Goal: Transaction & Acquisition: Purchase product/service

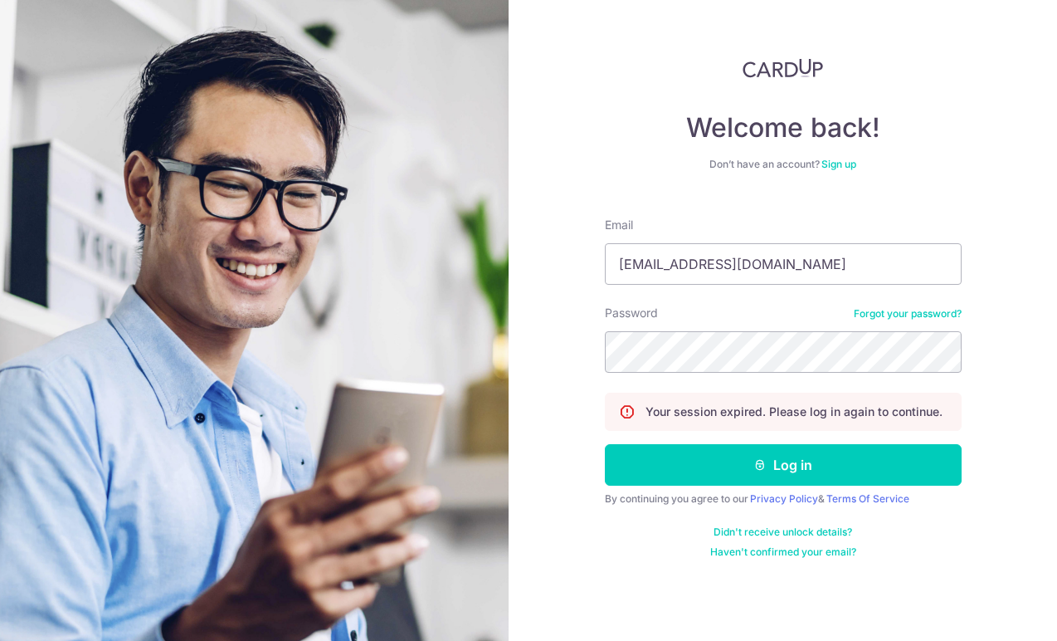
type input "seahpeijun1994@gmail.com"
click at [783, 465] on button "Log in" at bounding box center [783, 464] width 357 height 41
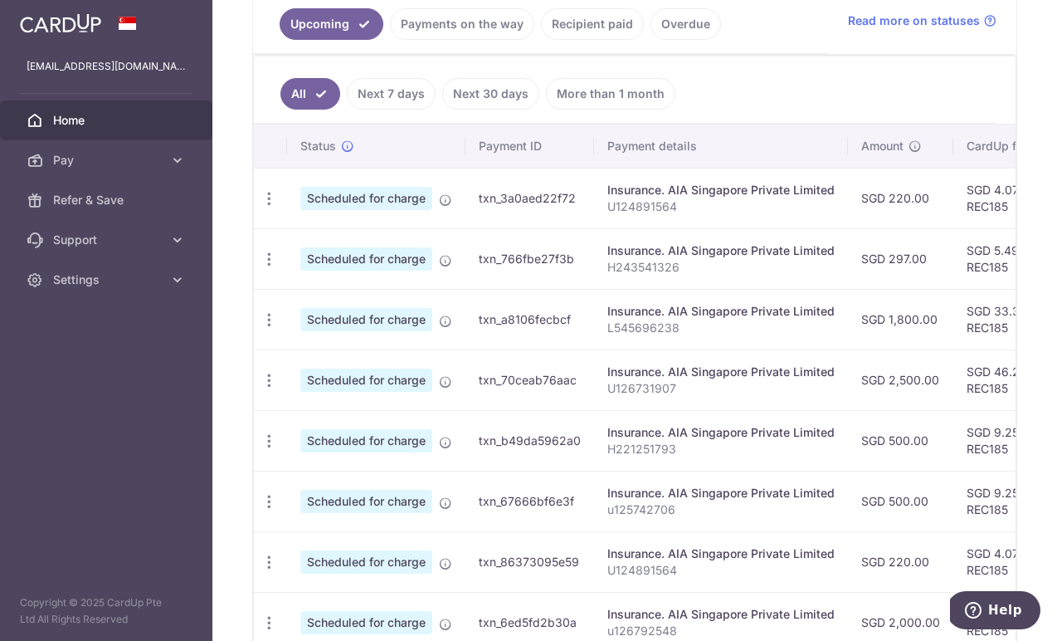
scroll to position [388, 0]
click at [540, 263] on td "txn_766fbe27f3b" at bounding box center [530, 259] width 129 height 61
click at [455, 24] on link "Payments on the way" at bounding box center [462, 25] width 144 height 32
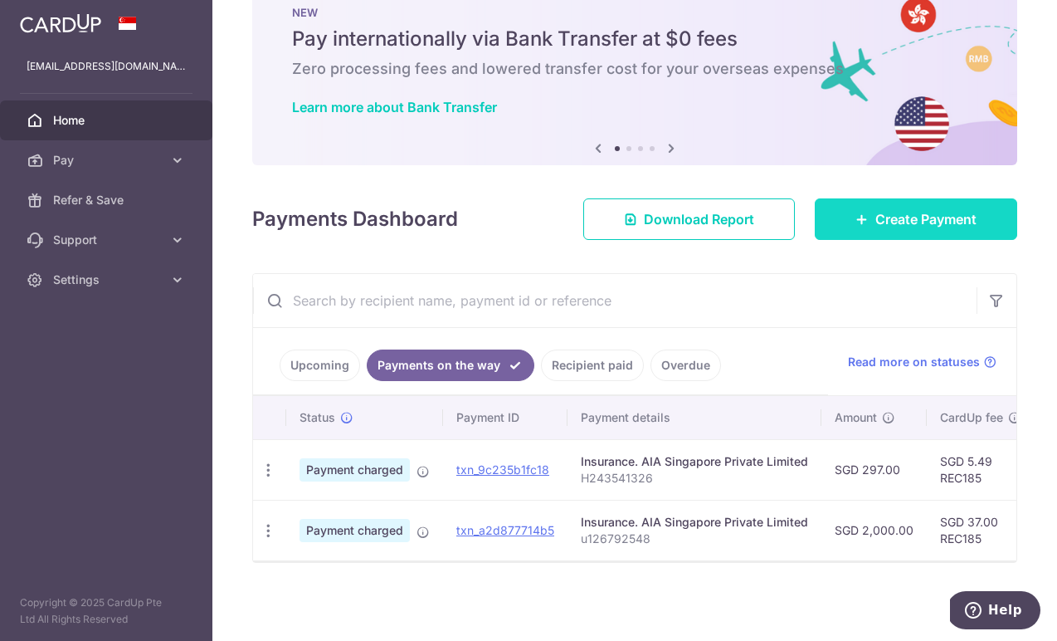
click at [853, 210] on link "Create Payment" at bounding box center [916, 218] width 203 height 41
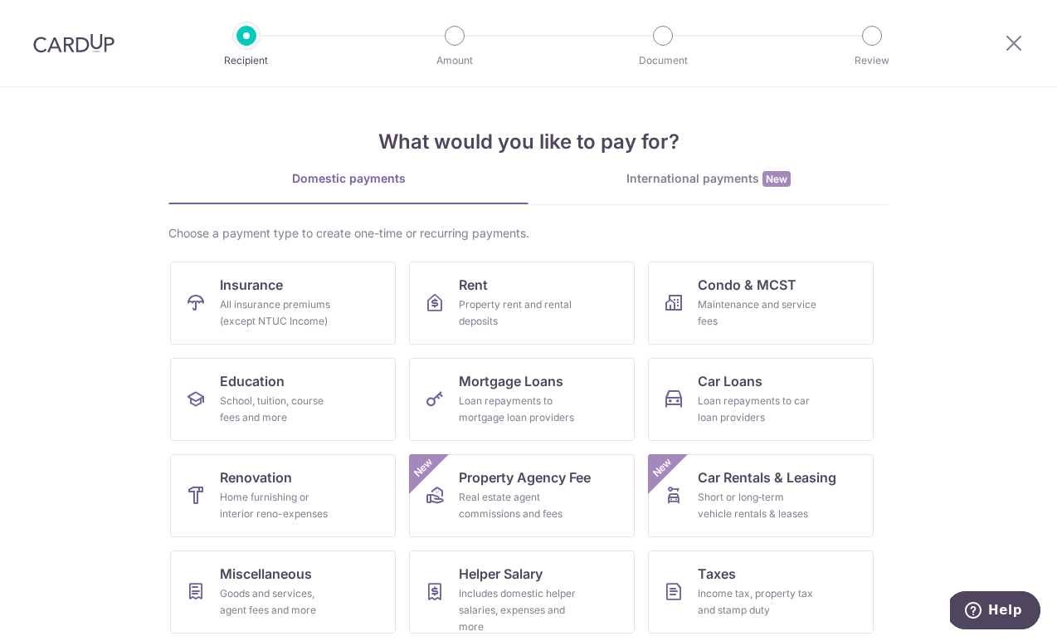
click at [63, 45] on img at bounding box center [73, 43] width 81 height 20
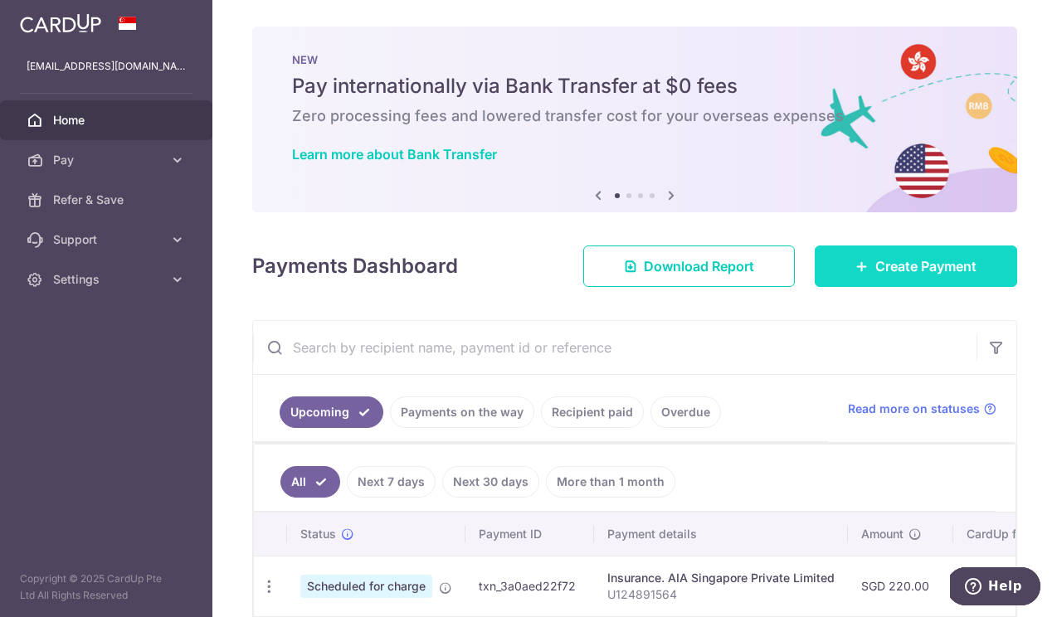
click at [955, 269] on span "Create Payment" at bounding box center [926, 266] width 101 height 20
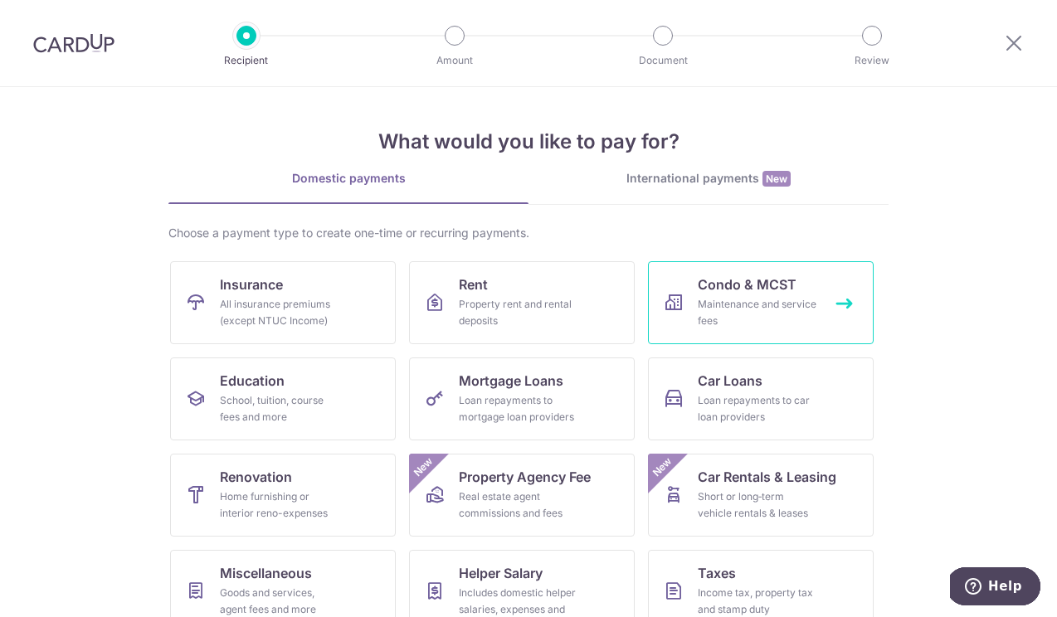
click at [758, 315] on div "Maintenance and service fees" at bounding box center [758, 312] width 120 height 33
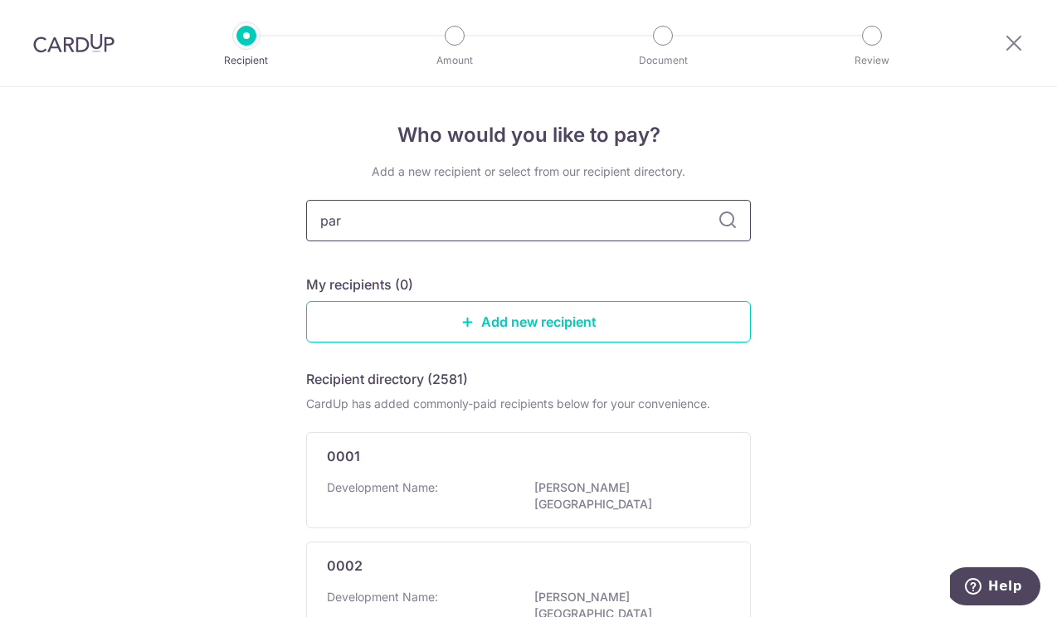
type input "parc"
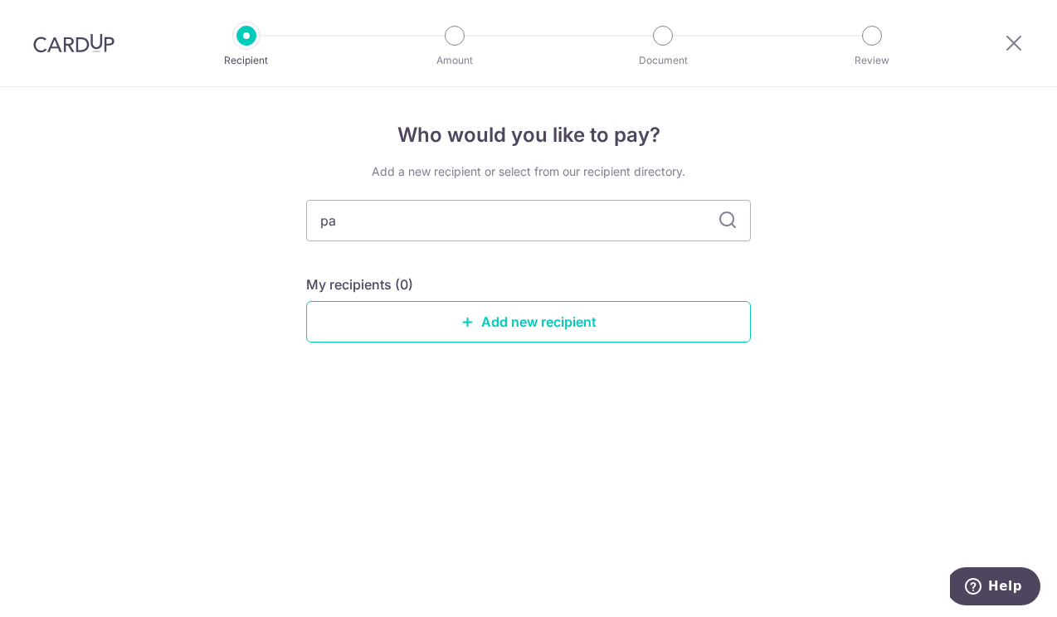
type input "p"
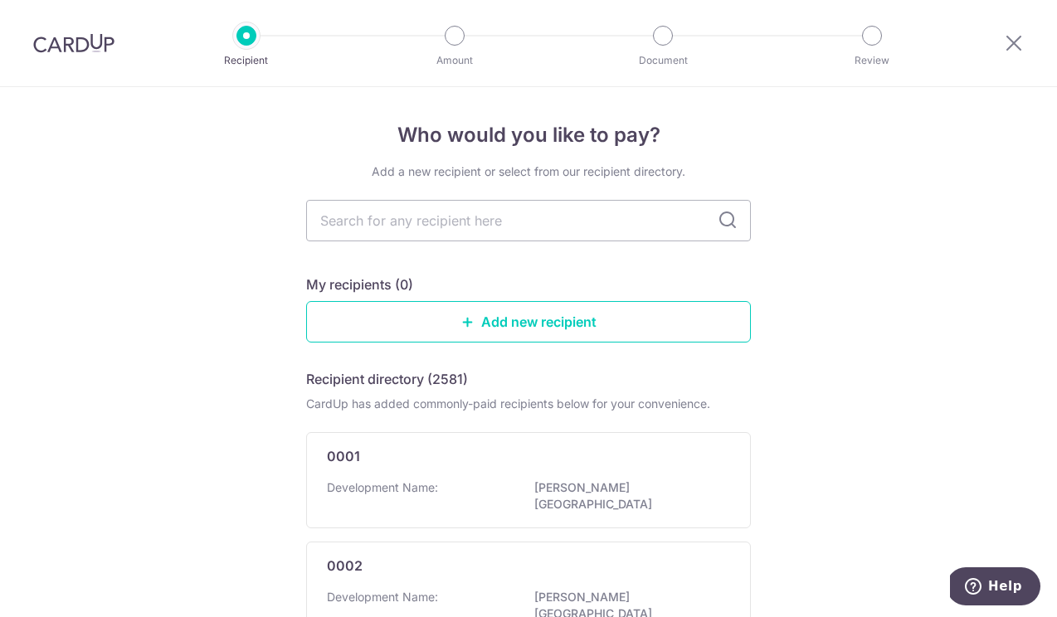
click at [587, 241] on input "text" at bounding box center [528, 220] width 445 height 41
type input "4908"
click at [587, 241] on input "4908" at bounding box center [528, 220] width 445 height 41
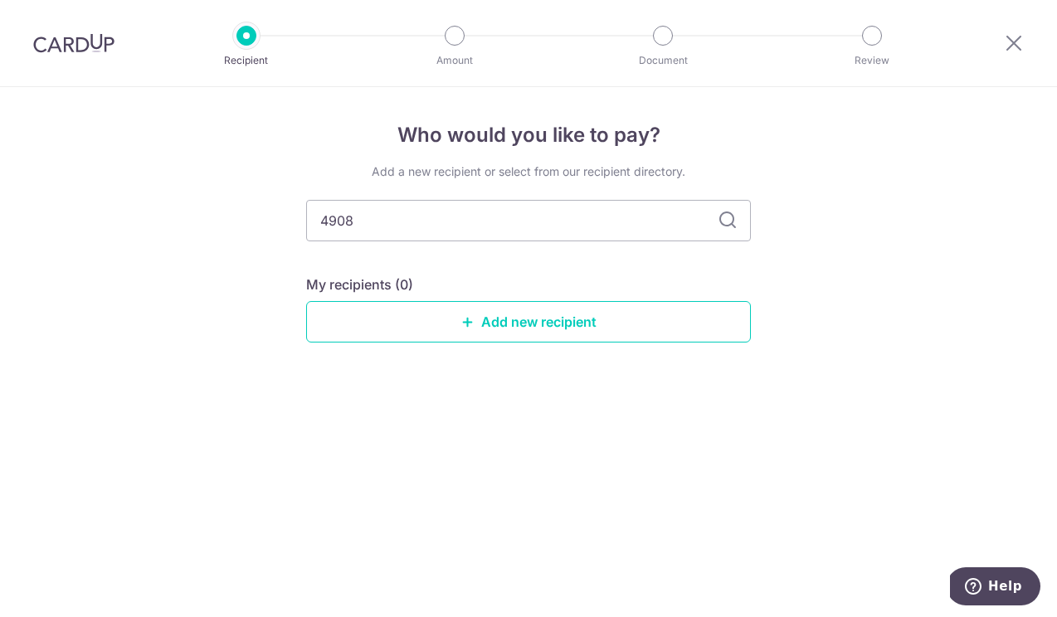
click at [735, 225] on icon at bounding box center [728, 221] width 20 height 20
click at [735, 222] on icon at bounding box center [728, 221] width 20 height 20
click at [675, 323] on link "Add new recipient" at bounding box center [528, 321] width 445 height 41
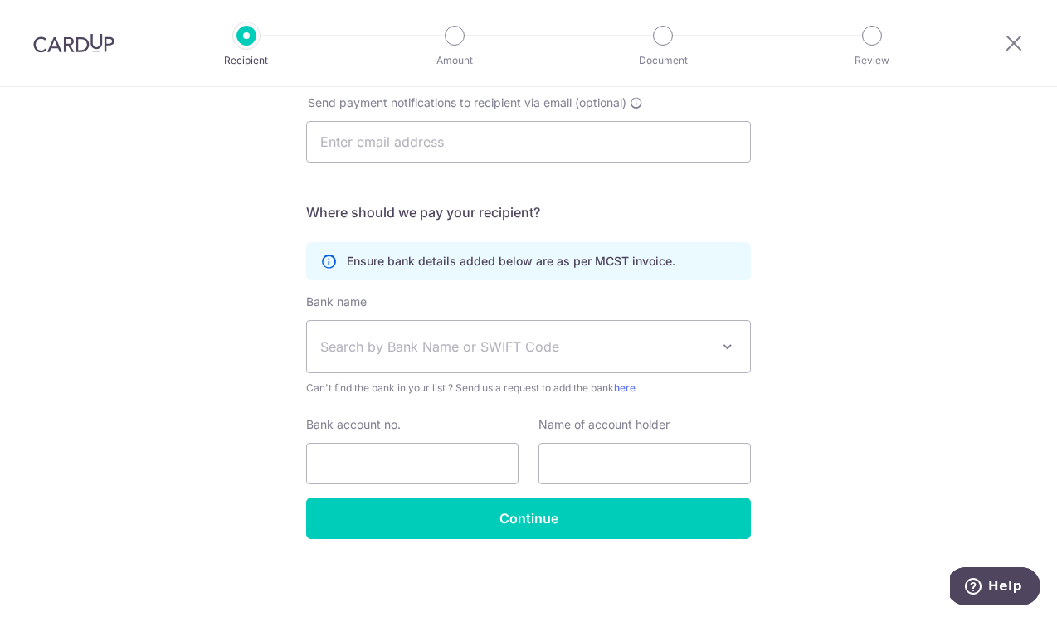
scroll to position [348, 0]
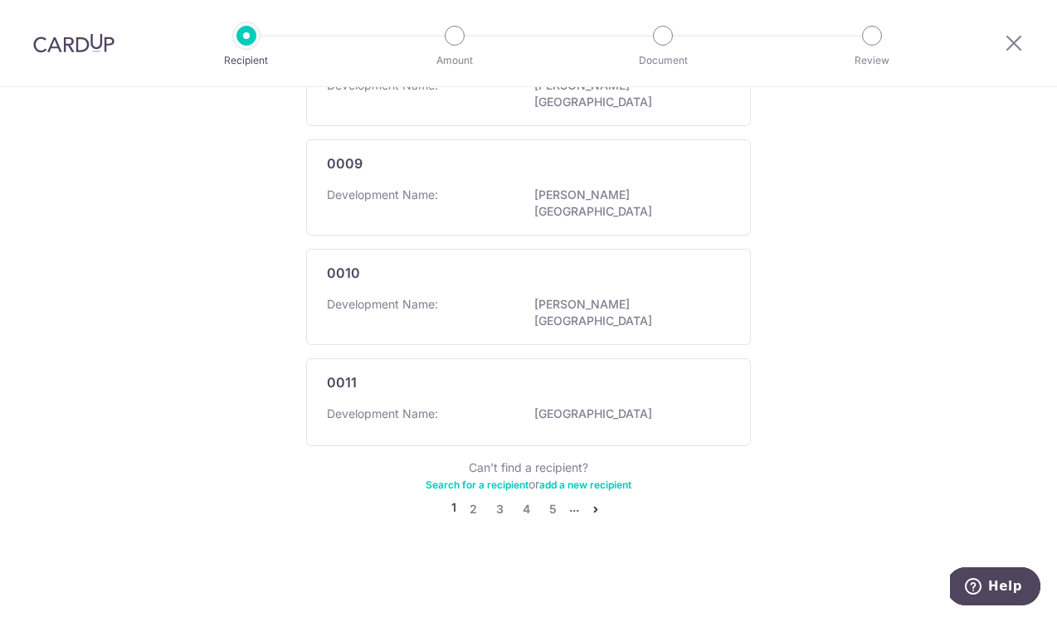
scroll to position [1085, 0]
click at [558, 512] on link "5" at bounding box center [553, 510] width 20 height 20
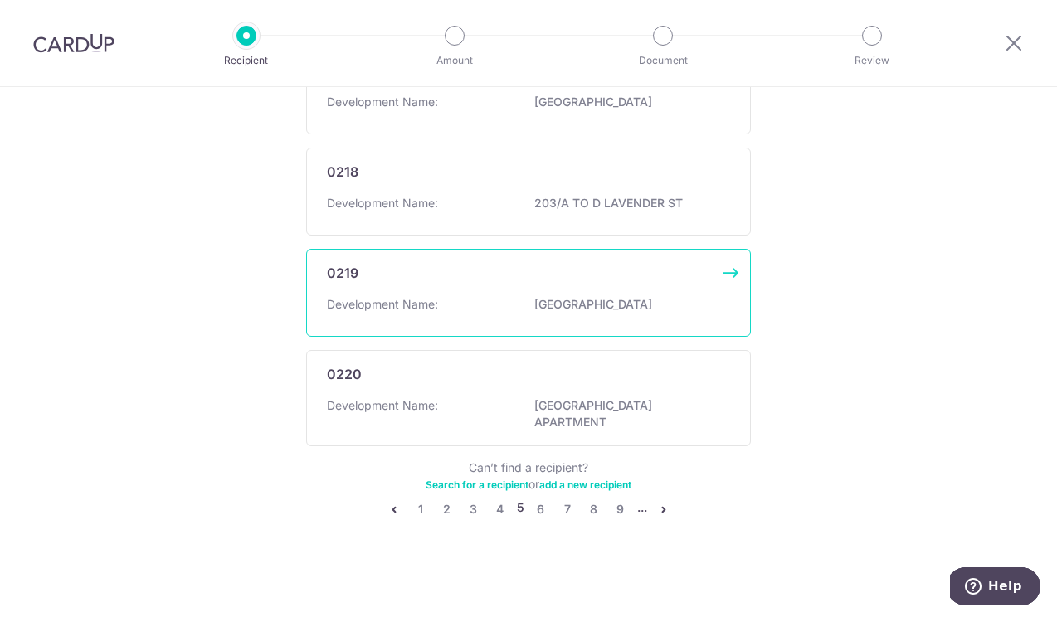
scroll to position [1080, 0]
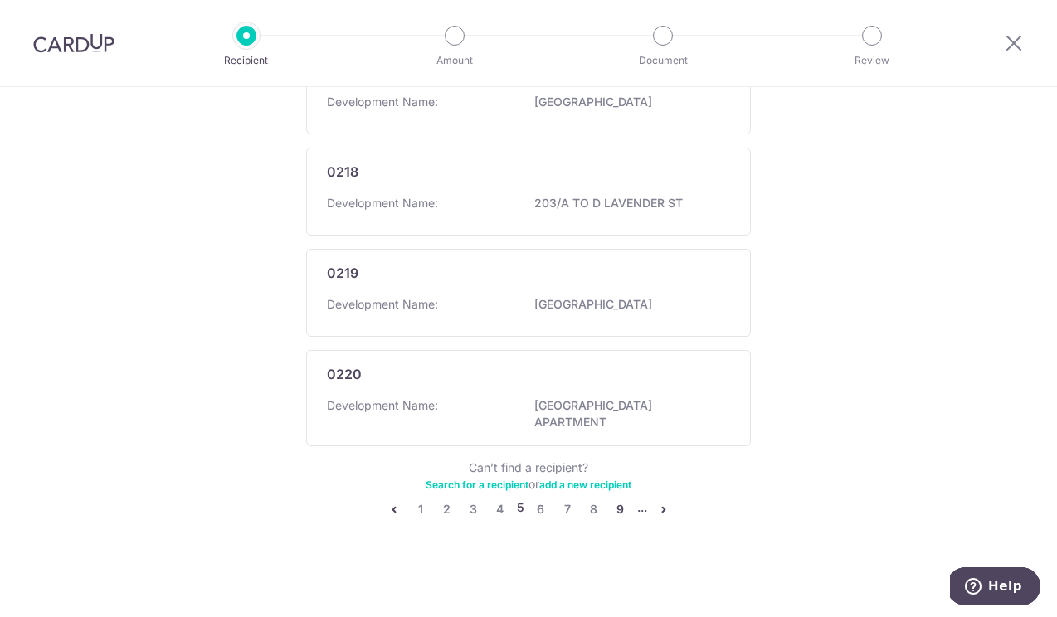
click at [617, 515] on link "9" at bounding box center [621, 510] width 20 height 20
click at [639, 514] on li "..." at bounding box center [642, 510] width 10 height 20
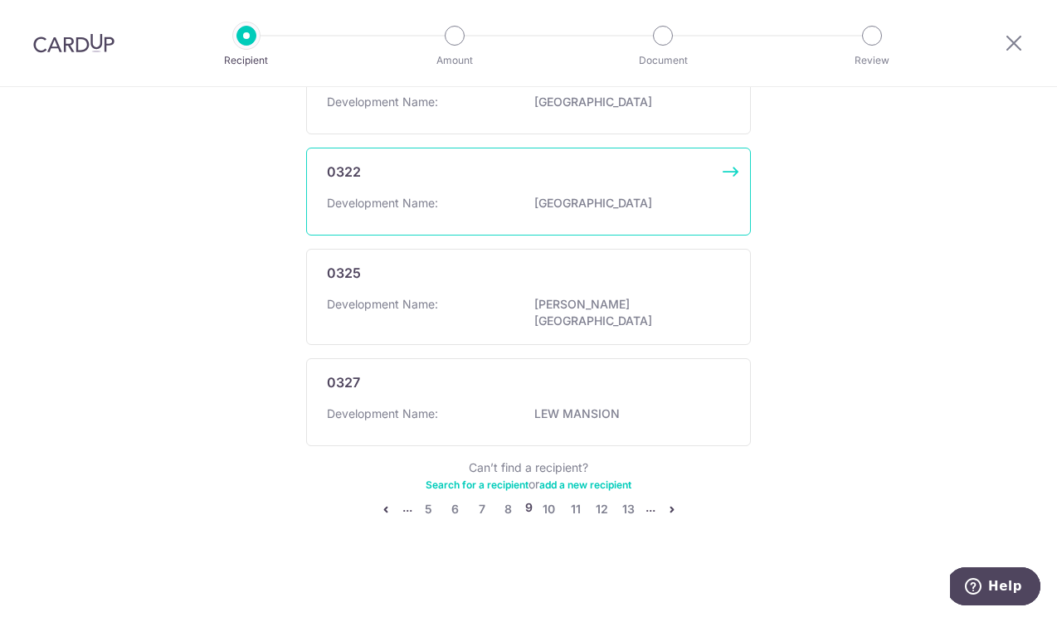
scroll to position [1085, 0]
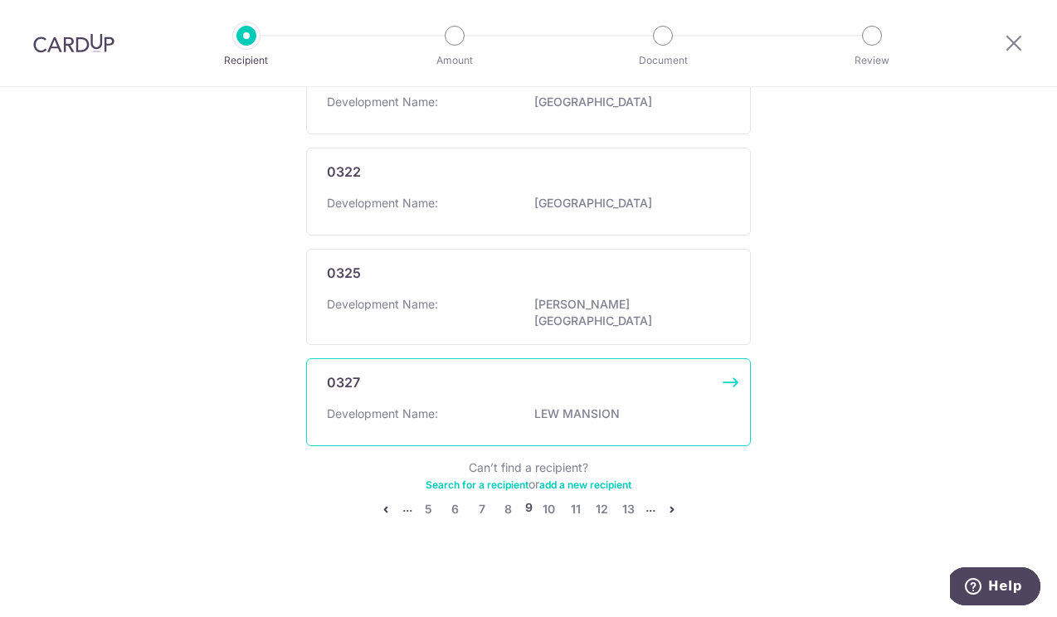
click at [603, 434] on div "0327 Development Name: LEW MANSION" at bounding box center [528, 403] width 445 height 88
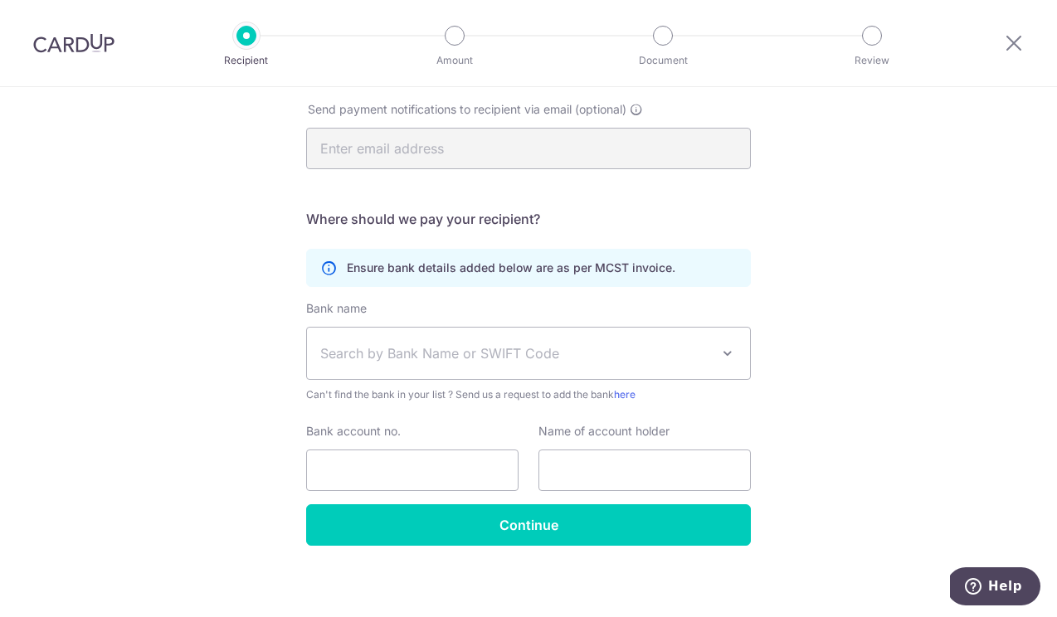
scroll to position [337, 0]
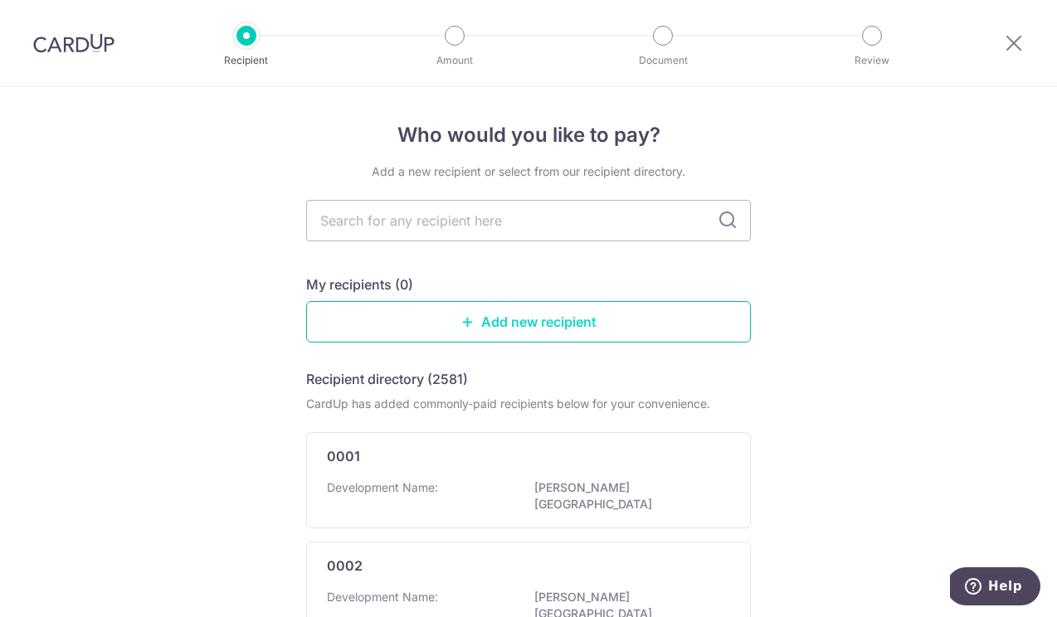
click at [488, 324] on link "Add new recipient" at bounding box center [528, 321] width 445 height 41
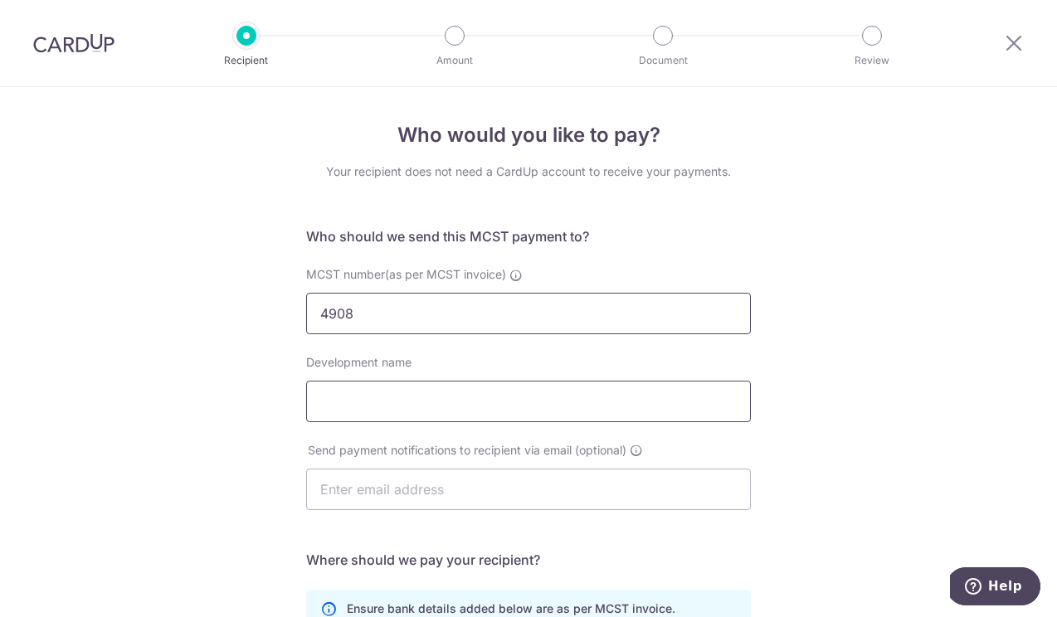
type input "4908"
type input "PARC CLEMATIS"
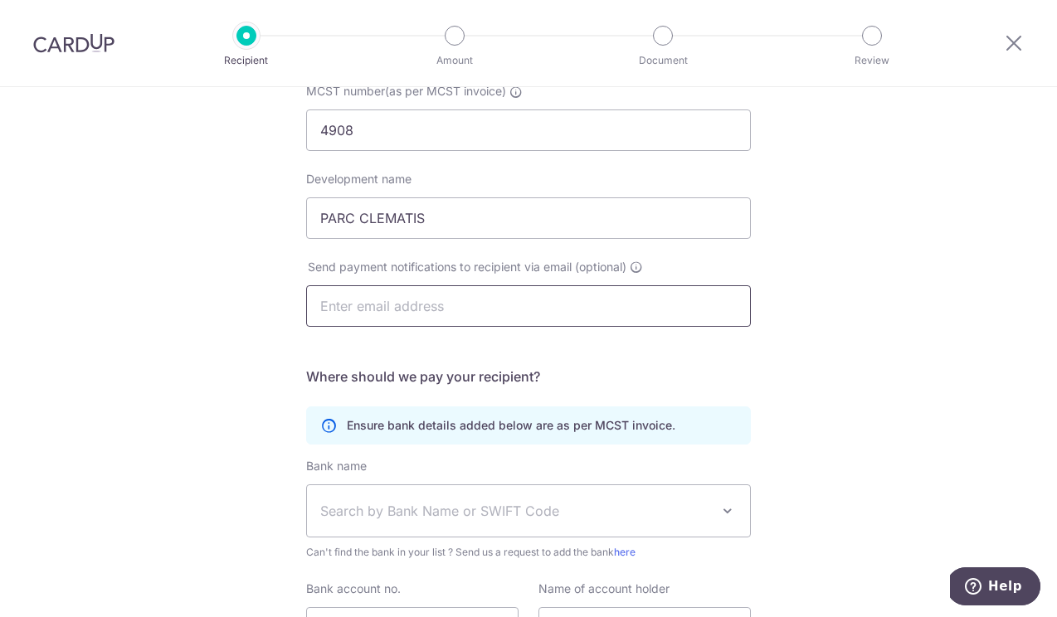
scroll to position [190, 0]
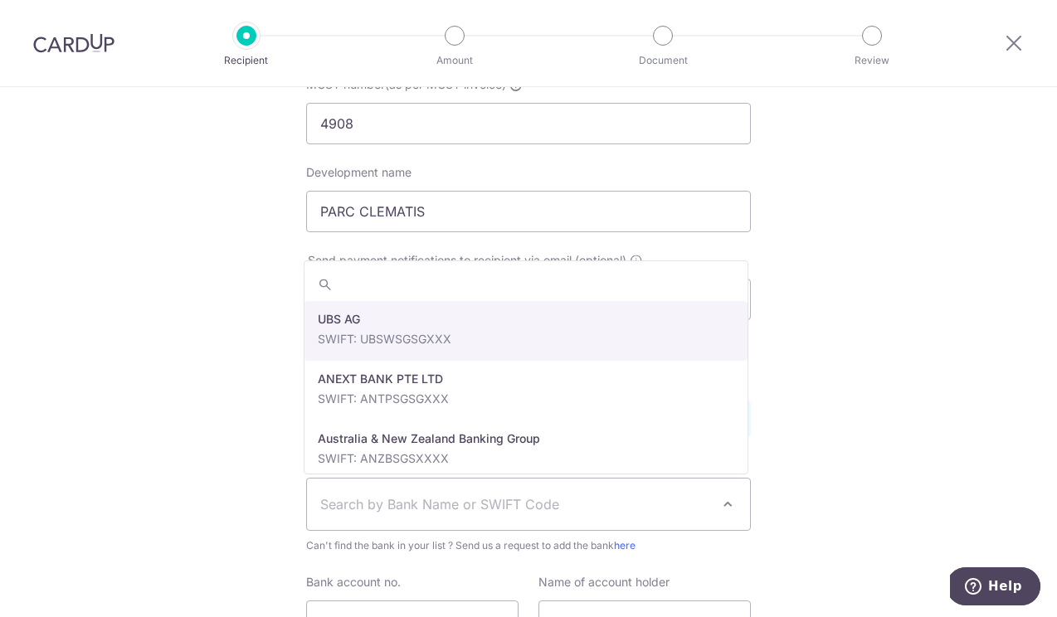
click at [361, 504] on span "Search by Bank Name or SWIFT Code" at bounding box center [515, 505] width 390 height 20
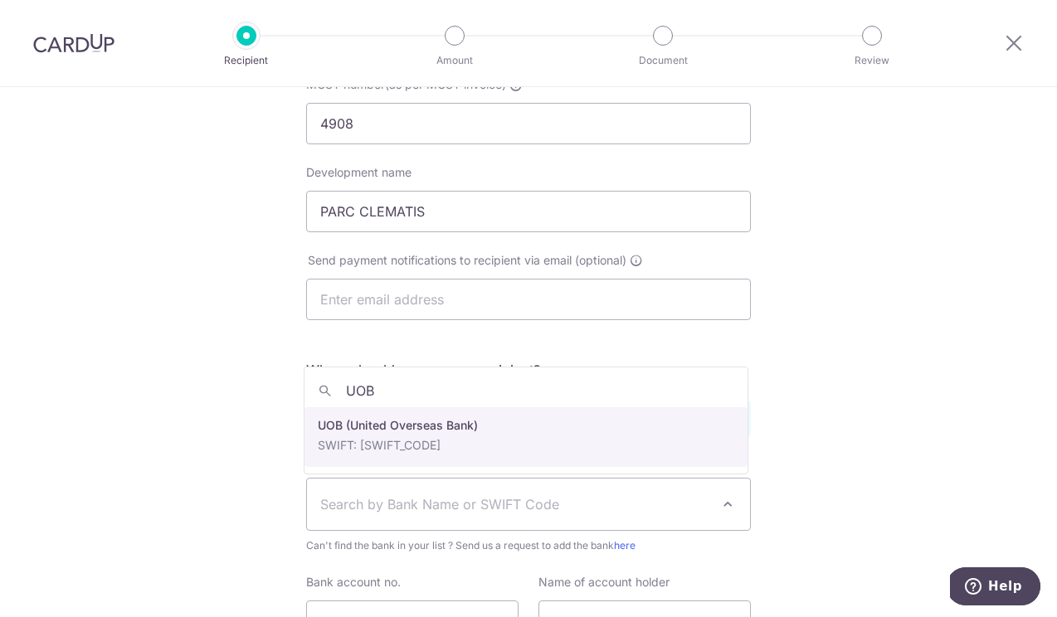
type input "UOB"
select select "18"
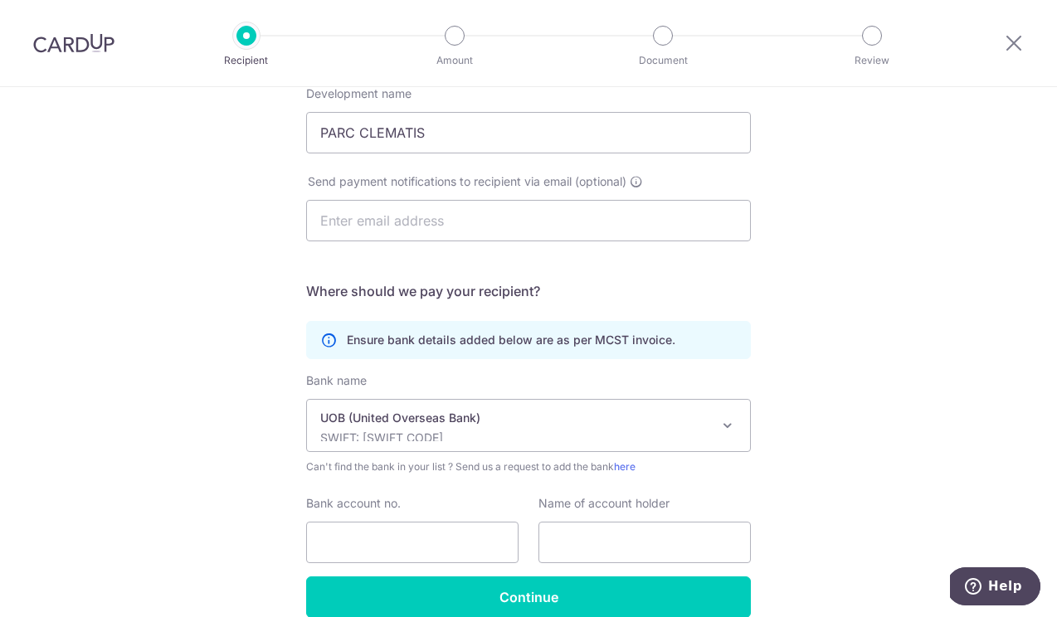
scroll to position [281, 0]
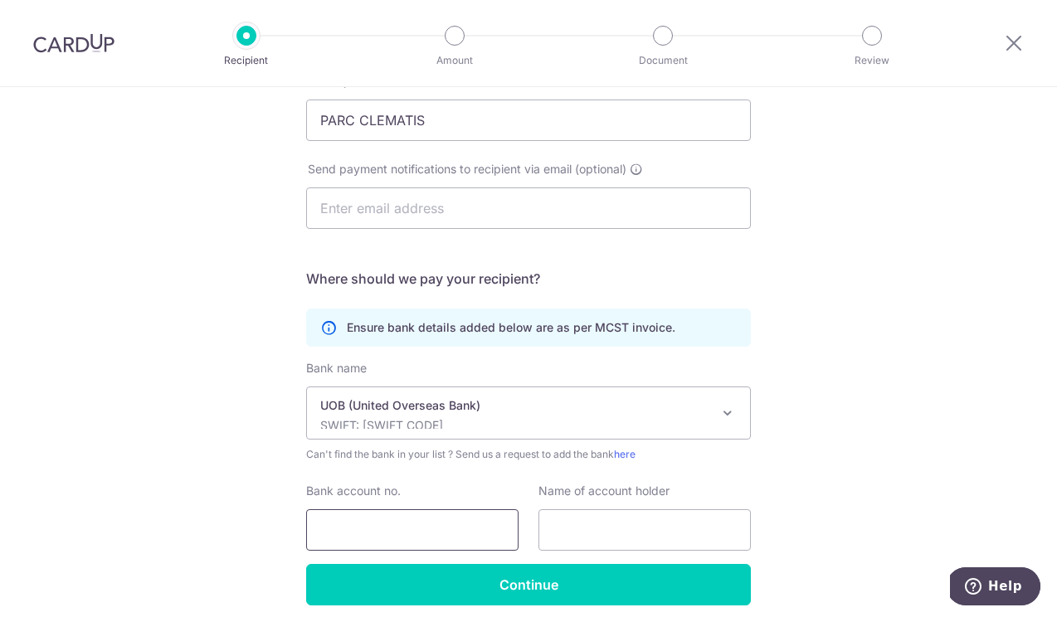
click at [459, 530] on input "Bank account no." at bounding box center [412, 530] width 212 height 41
type input "7703439377"
type input "B"
click at [553, 530] on input "8F0758" at bounding box center [645, 530] width 212 height 41
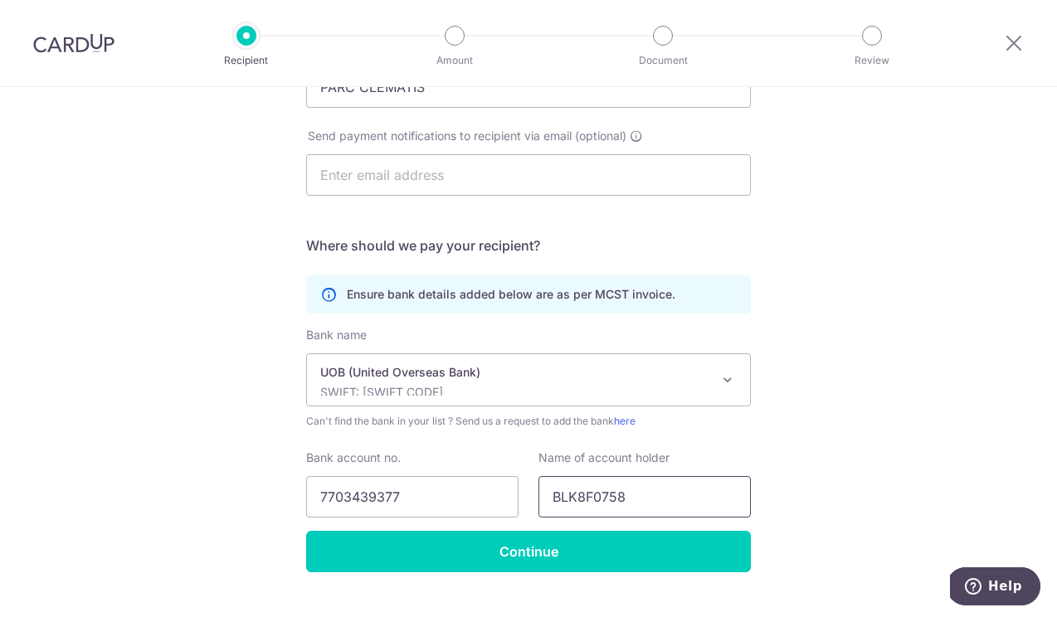
scroll to position [320, 0]
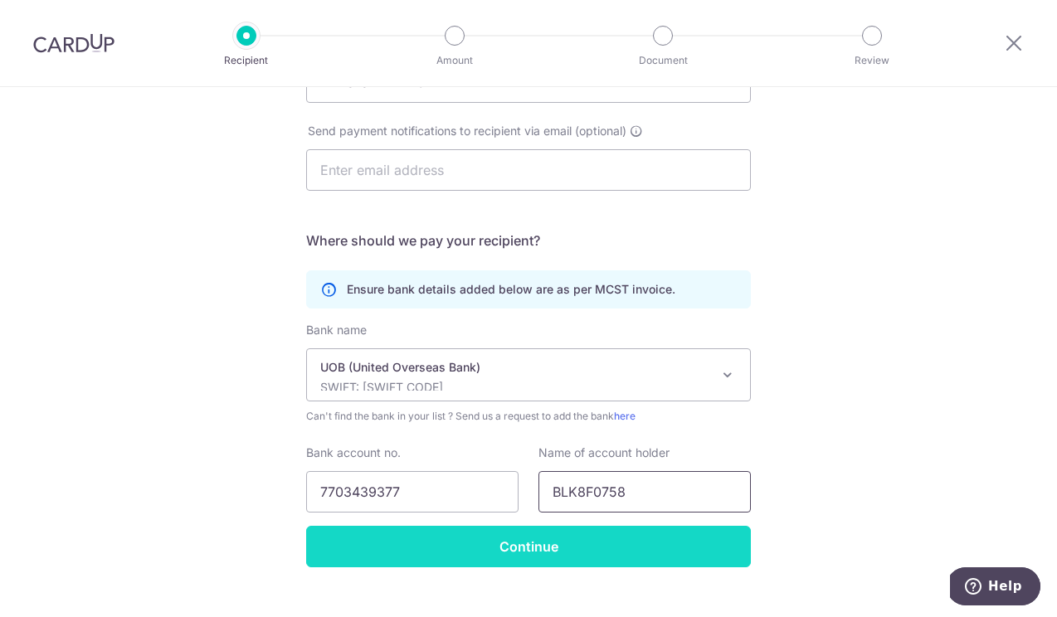
type input "BLK8F0758"
click at [504, 553] on input "Continue" at bounding box center [528, 546] width 445 height 41
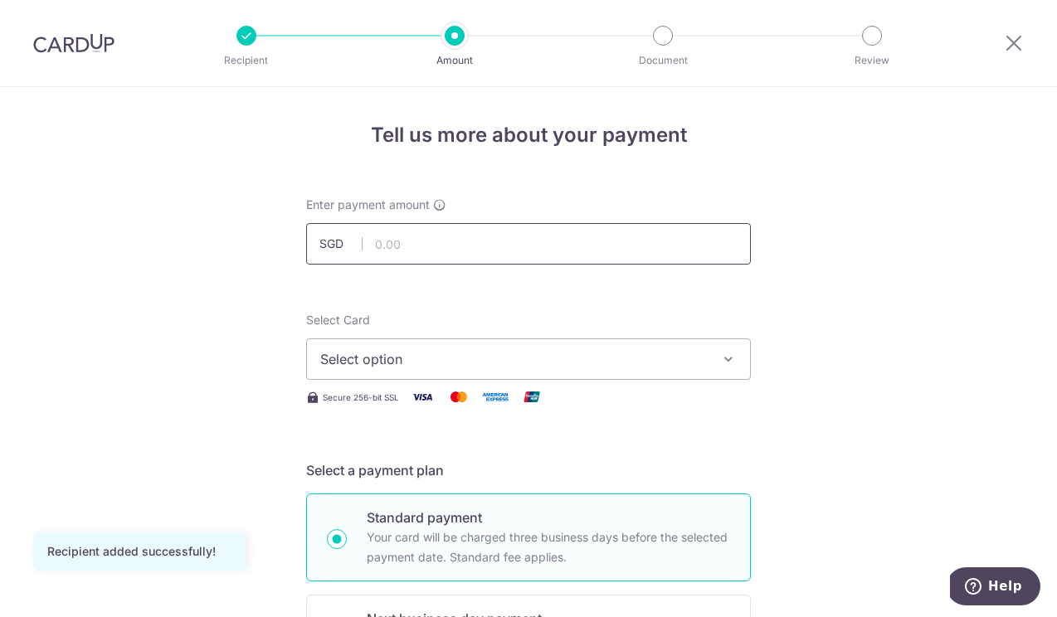
click at [447, 244] on input "text" at bounding box center [528, 243] width 445 height 41
type input "941.76"
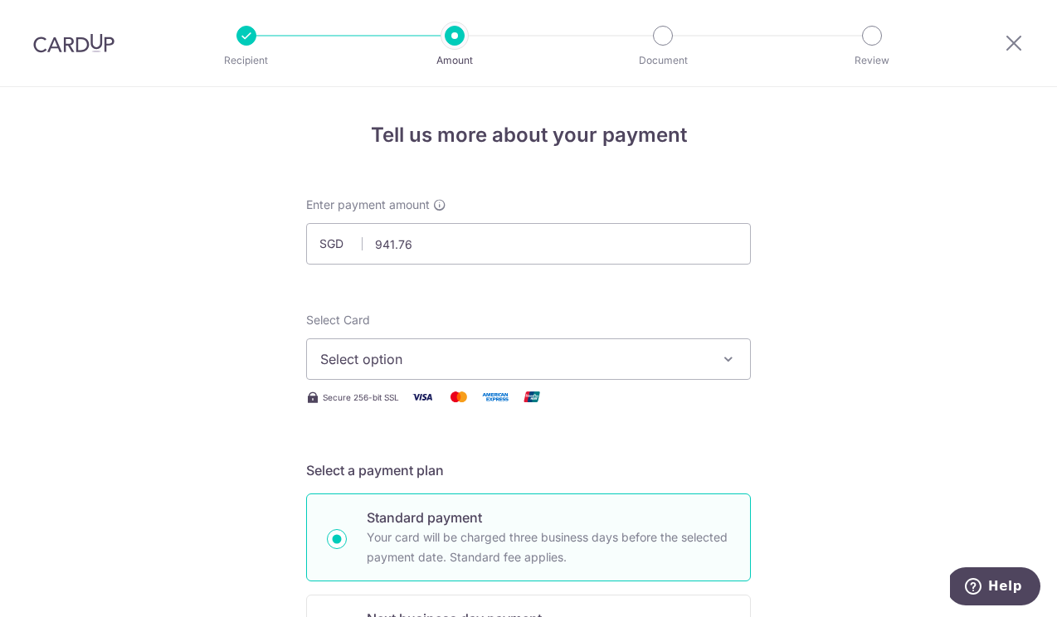
click at [451, 348] on button "Select option" at bounding box center [528, 359] width 445 height 41
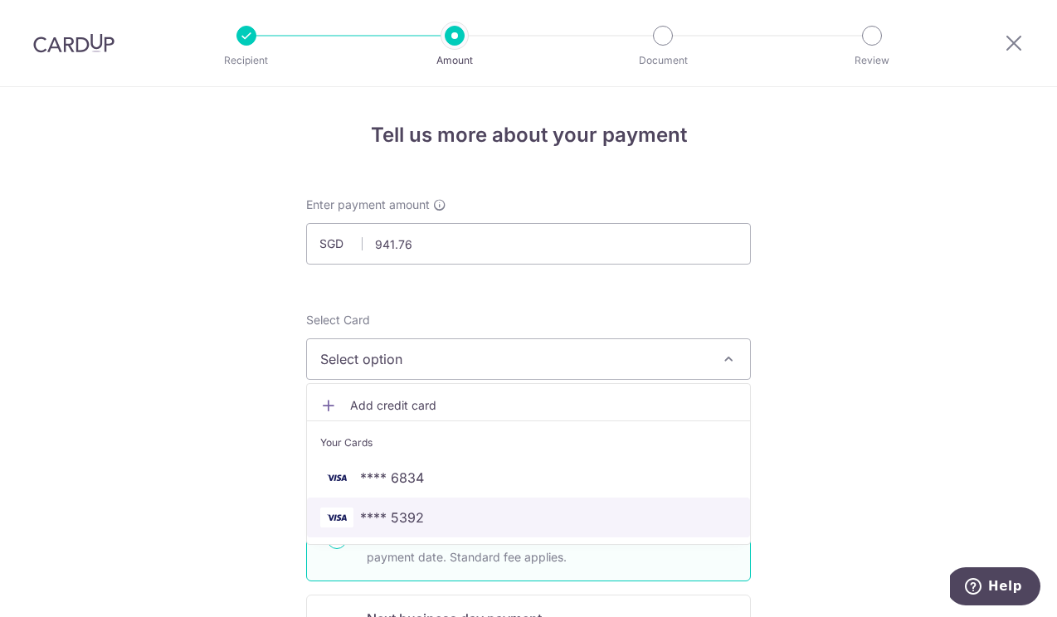
click at [445, 530] on link "**** 5392" at bounding box center [528, 518] width 443 height 40
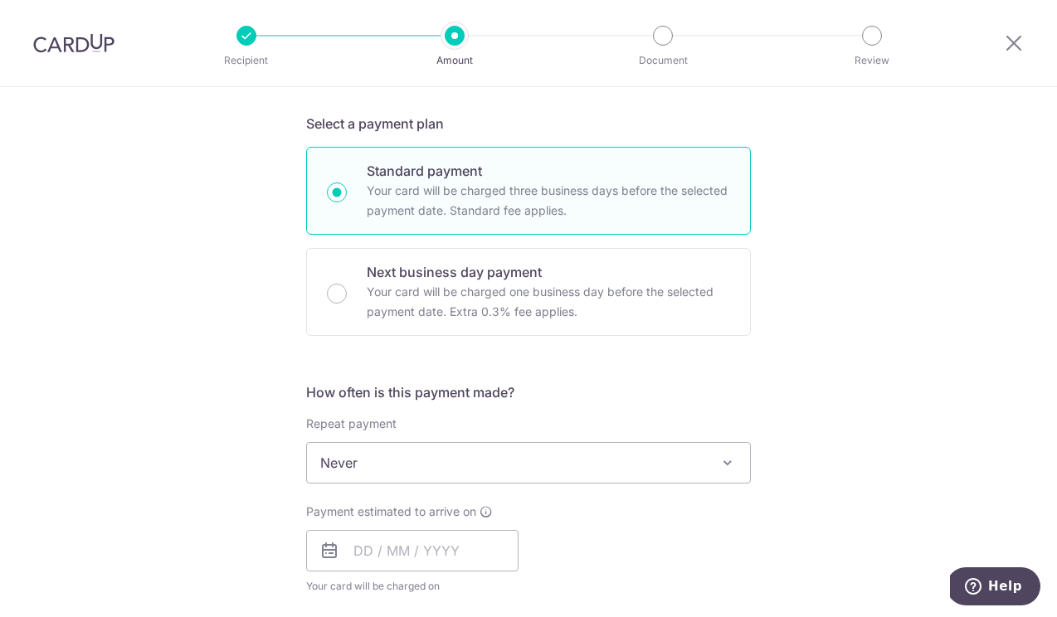
scroll to position [368, 0]
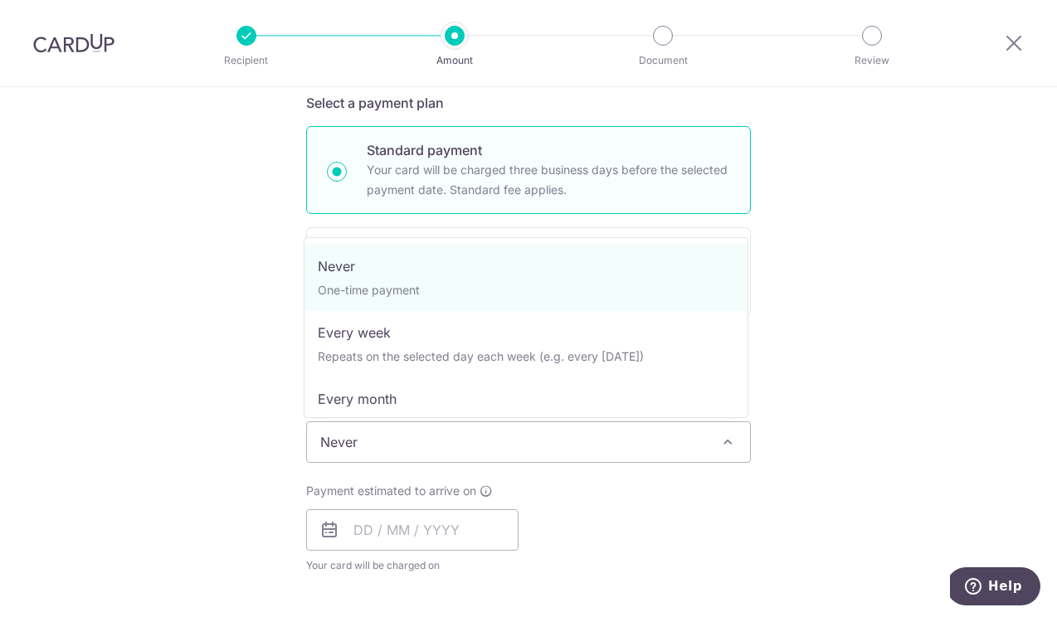
click at [465, 446] on span "Never" at bounding box center [528, 442] width 443 height 40
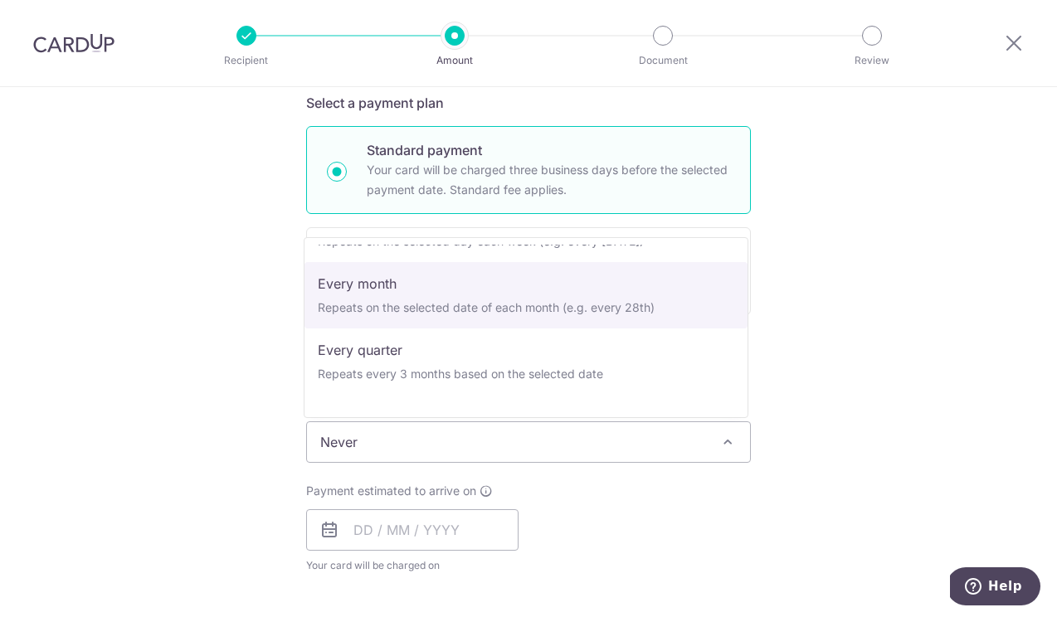
scroll to position [124, 0]
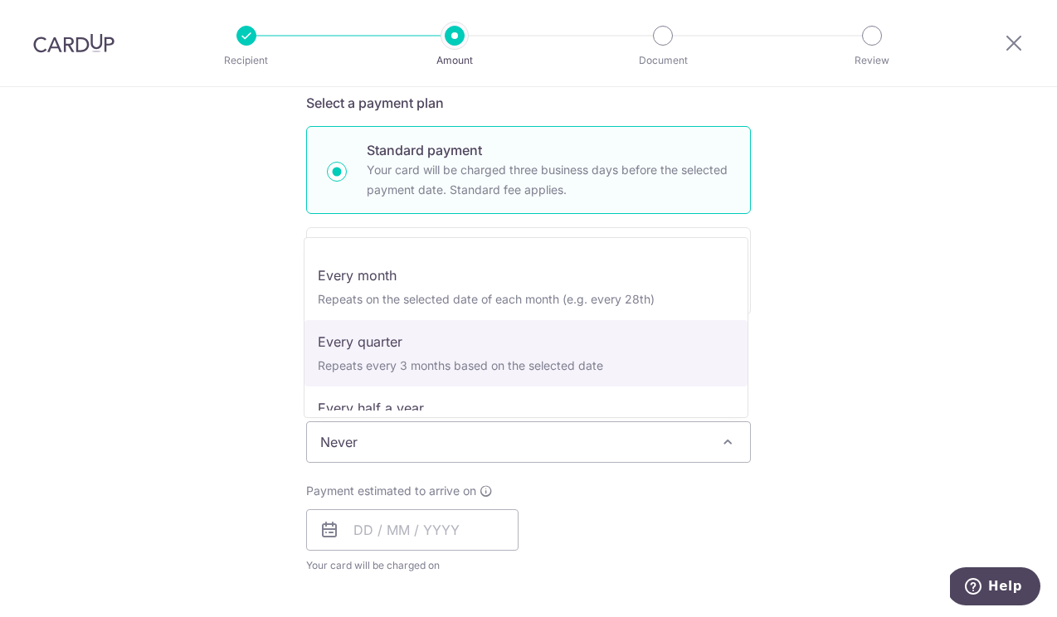
select select "4"
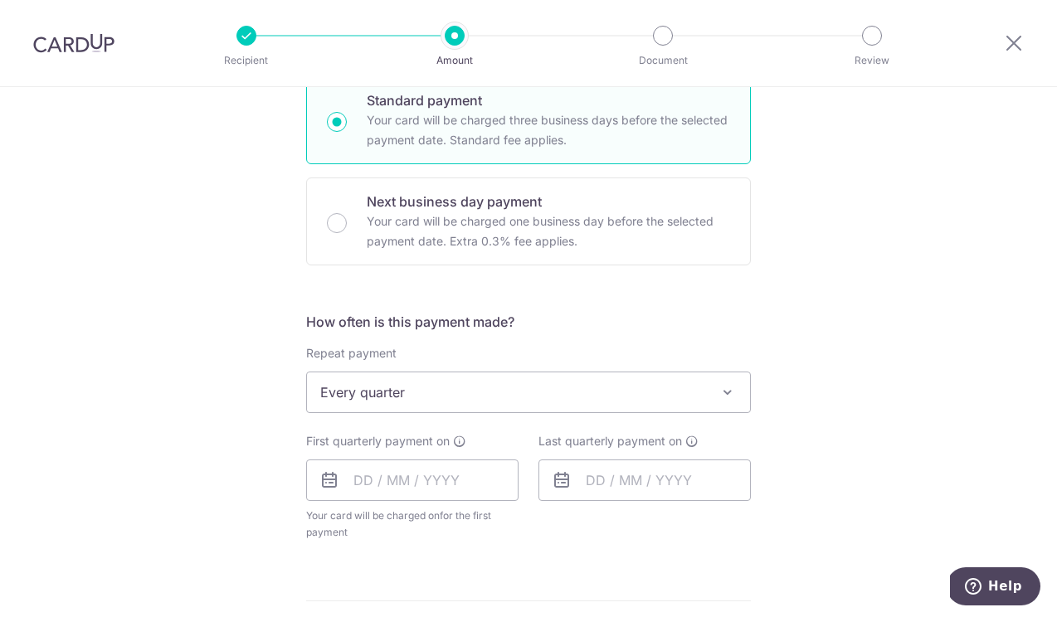
scroll to position [422, 0]
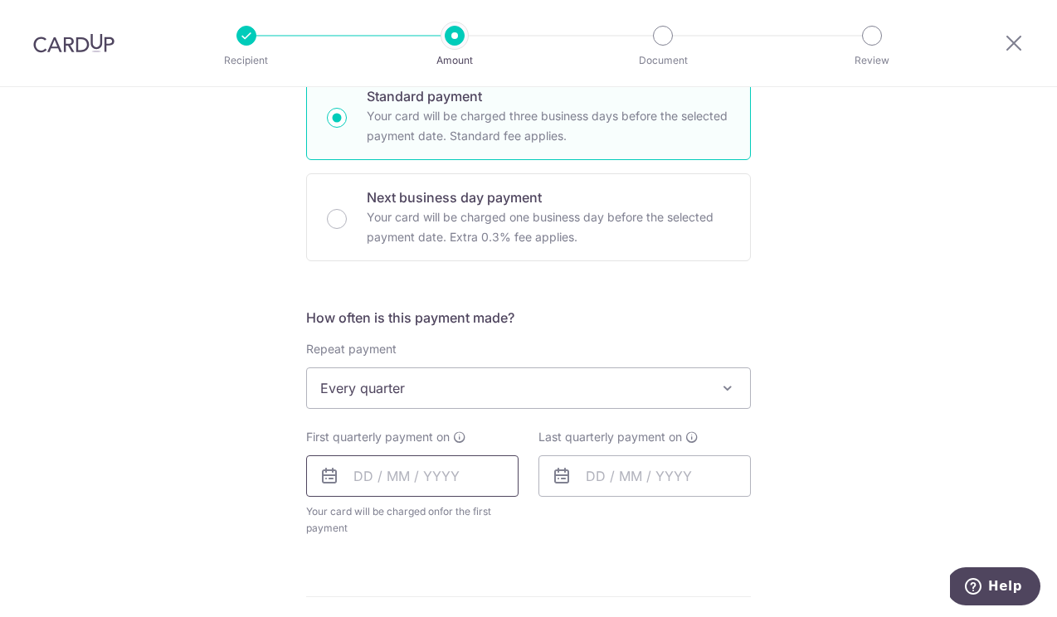
click at [436, 482] on input "text" at bounding box center [412, 476] width 212 height 41
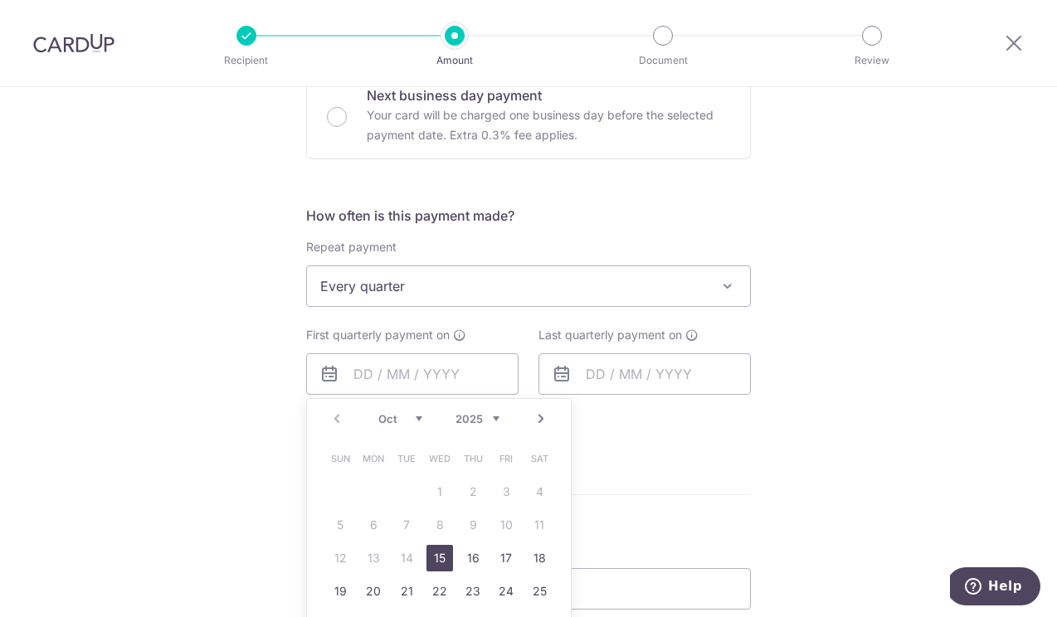
click at [442, 556] on link "15" at bounding box center [440, 558] width 27 height 27
type input "15/10/2025"
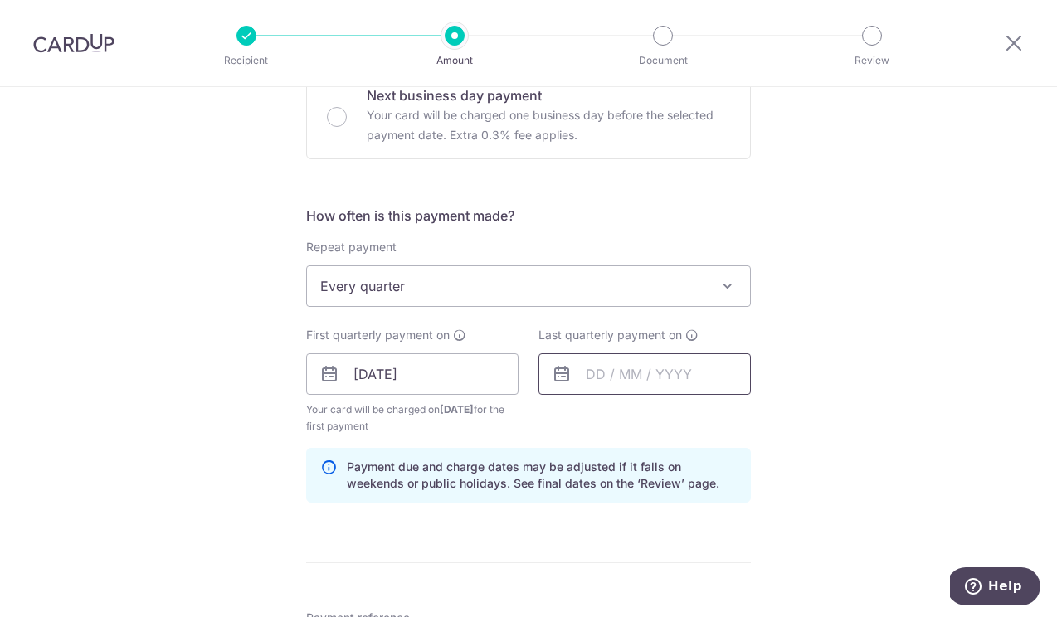
click at [586, 376] on input "text" at bounding box center [645, 374] width 212 height 41
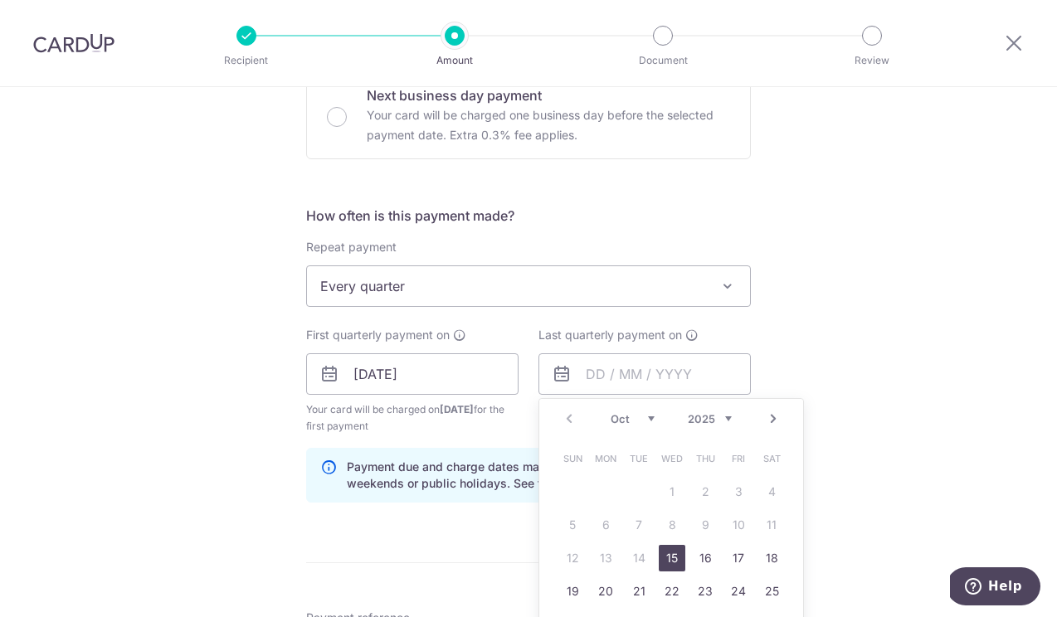
click at [768, 425] on link "Next" at bounding box center [774, 419] width 20 height 20
click at [769, 425] on link "Next" at bounding box center [774, 419] width 20 height 20
click at [769, 426] on link "Next" at bounding box center [774, 419] width 20 height 20
click at [696, 552] on link "15" at bounding box center [705, 558] width 27 height 27
type input "15/01/2026"
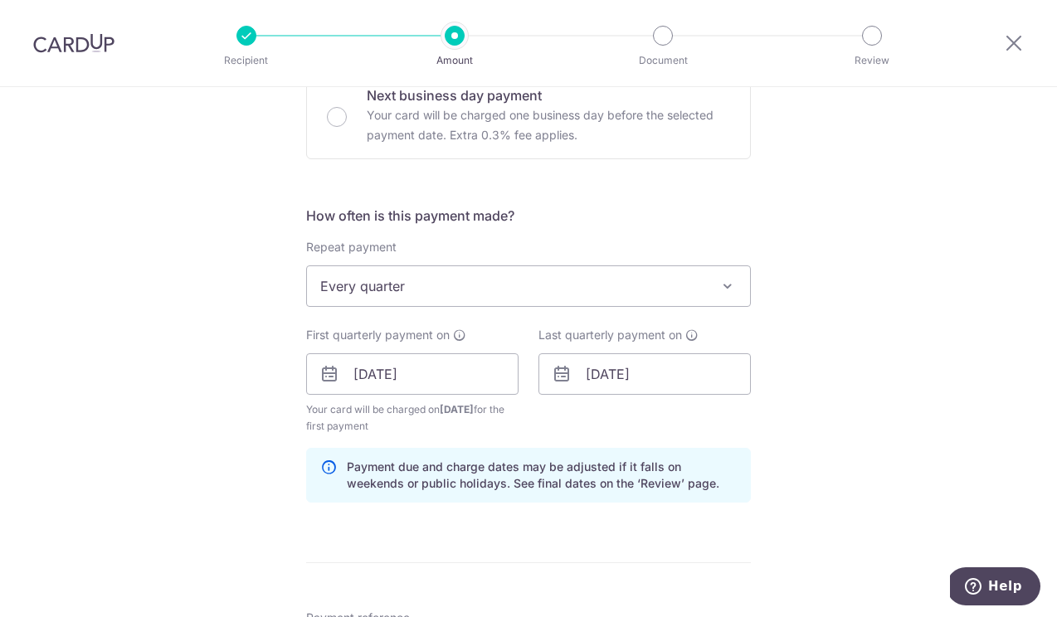
click at [781, 342] on div "Tell us more about your payment Enter payment amount SGD 941.76 941.76 Recipien…" at bounding box center [528, 356] width 1057 height 1586
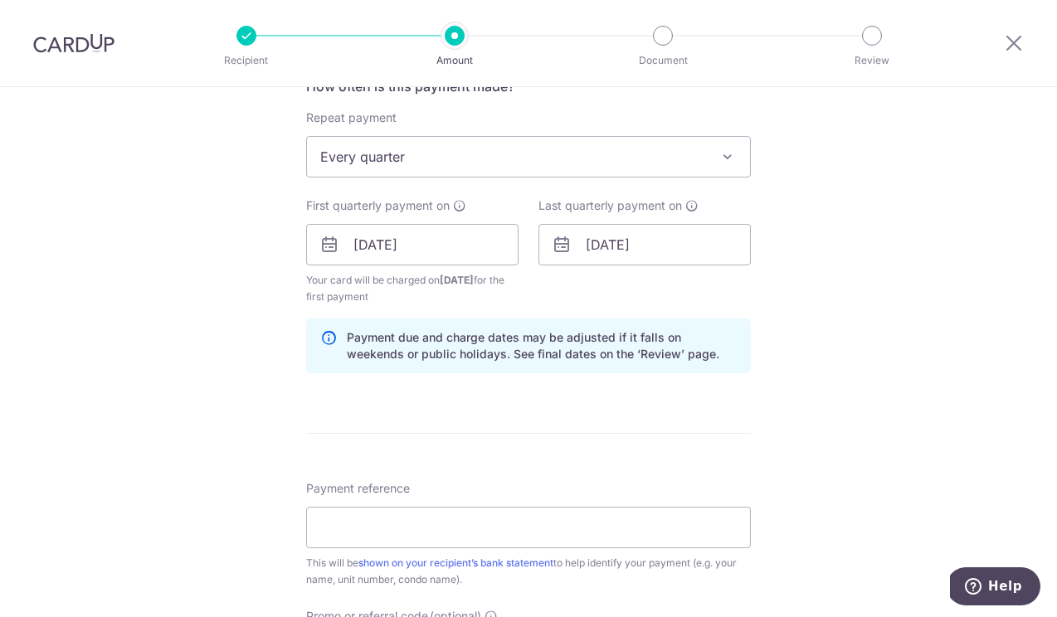
scroll to position [739, 0]
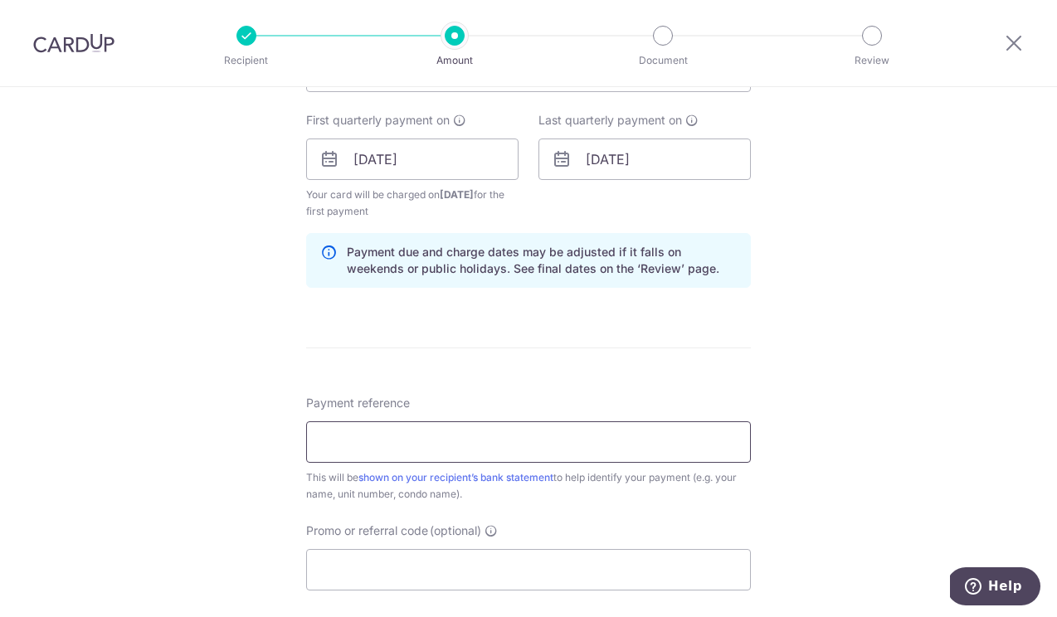
click at [598, 433] on input "Payment reference" at bounding box center [528, 442] width 445 height 41
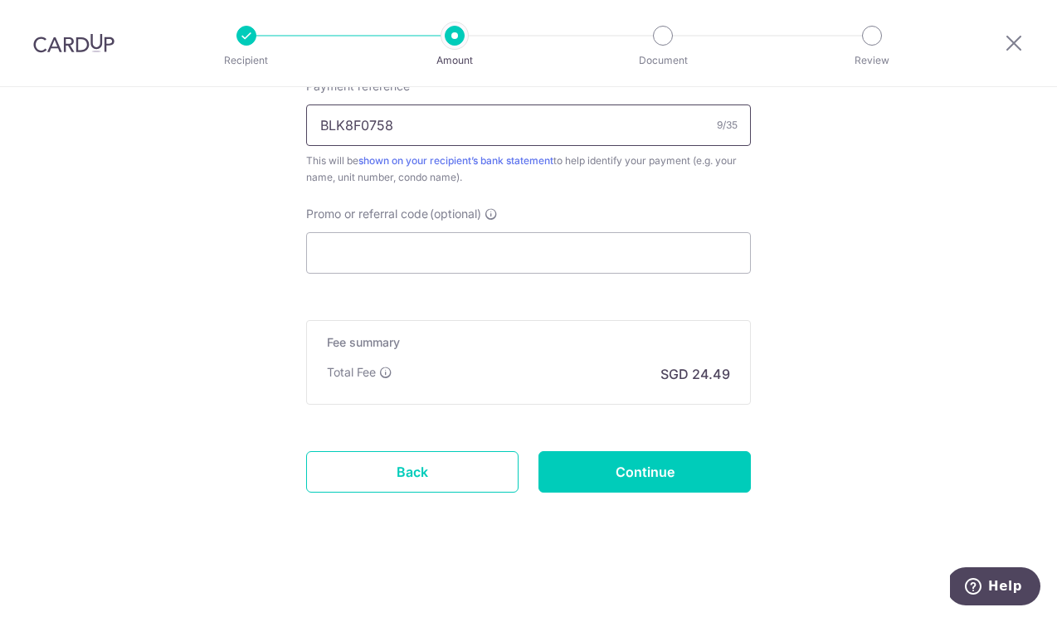
scroll to position [1056, 0]
type input "BLK8F0758"
click at [422, 472] on link "Back" at bounding box center [412, 471] width 212 height 41
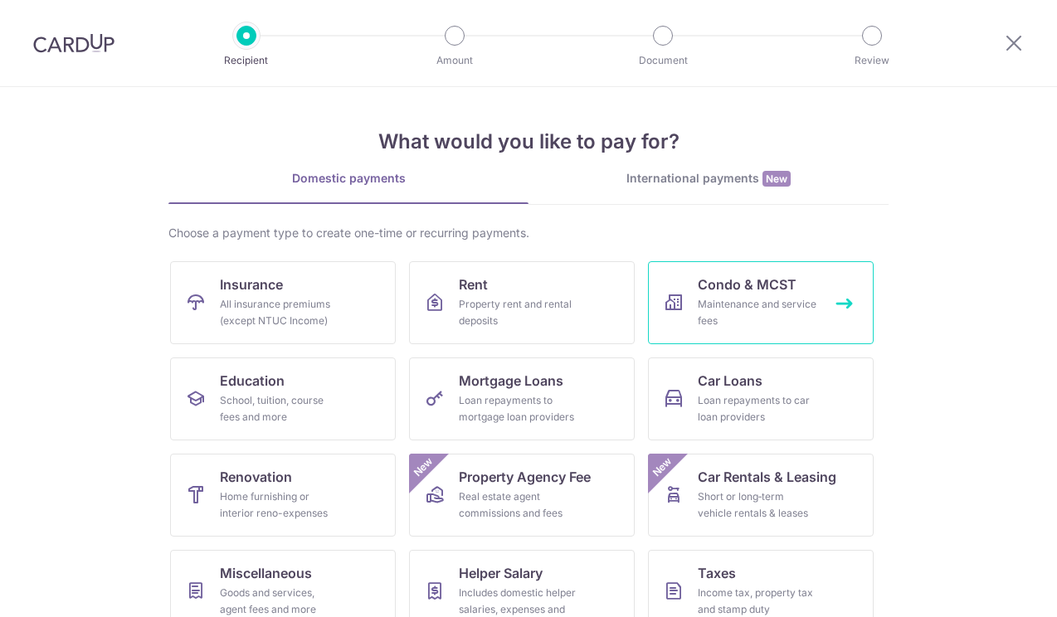
click at [769, 316] on div "Maintenance and service fees" at bounding box center [758, 312] width 120 height 33
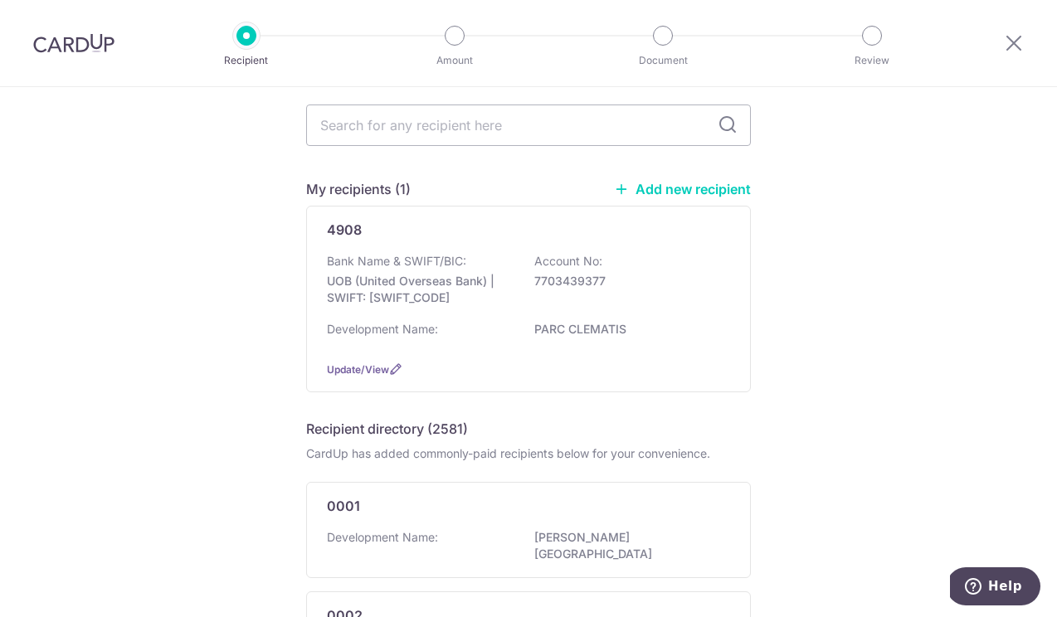
scroll to position [58, 0]
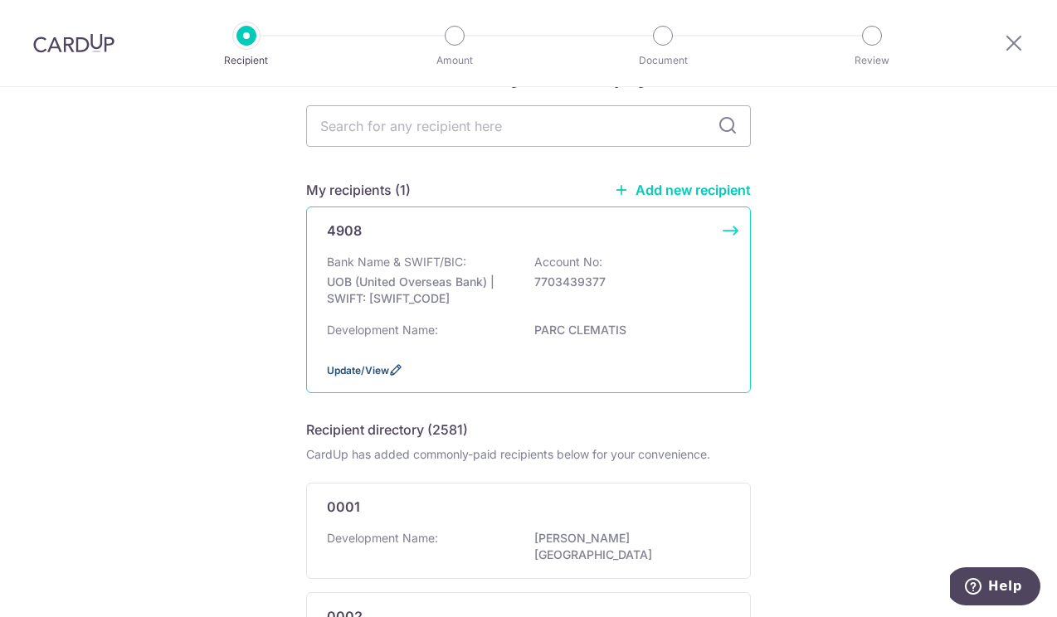
click at [366, 377] on span "Update/View" at bounding box center [358, 370] width 62 height 12
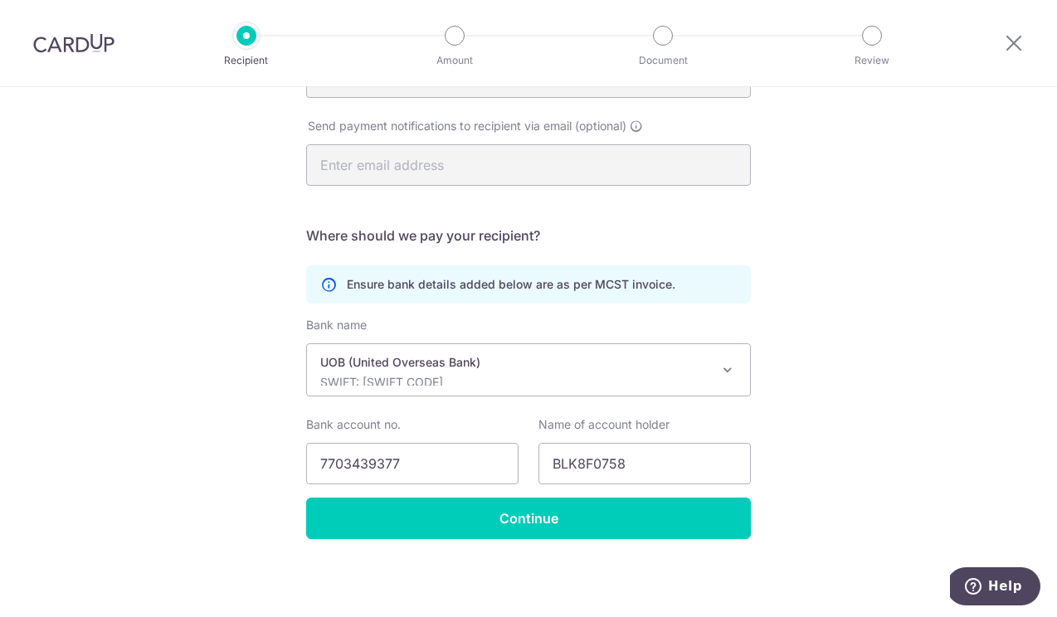
scroll to position [325, 0]
click at [623, 471] on input "BLK8F0758" at bounding box center [645, 463] width 212 height 41
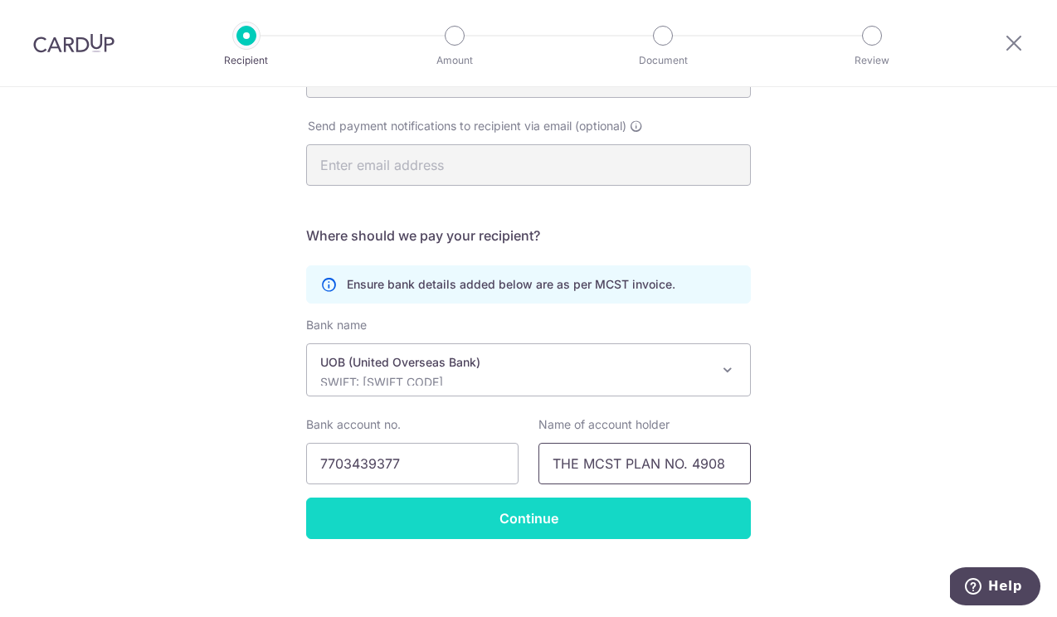
type input "THE MCST PLAN NO. 4908"
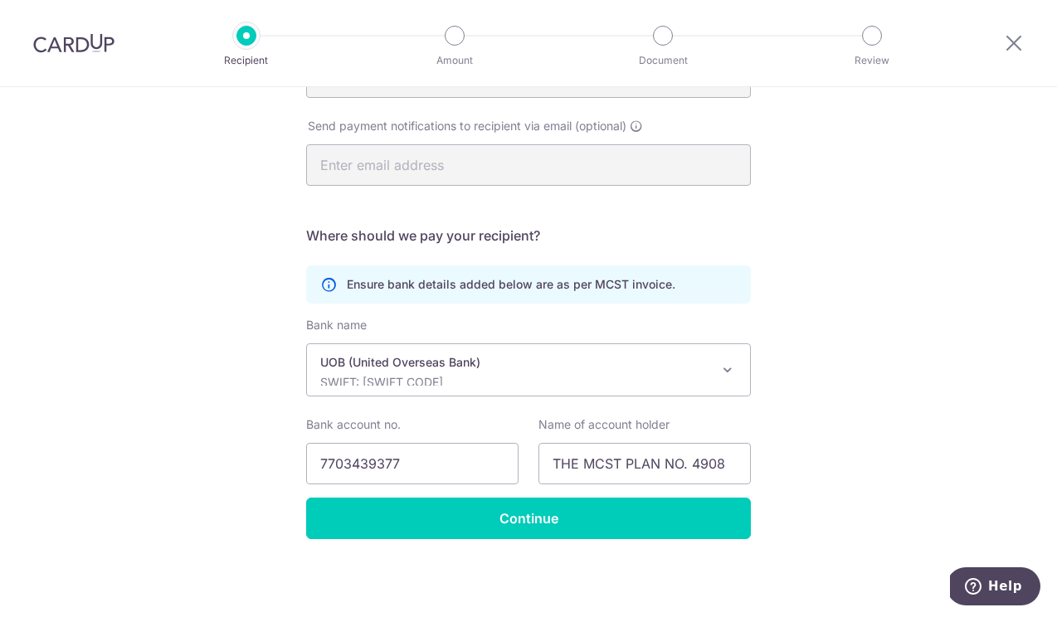
click at [650, 504] on form "Who should we send this MCST payment to? MCST number(as per MCST invoice) 4908 …" at bounding box center [528, 220] width 445 height 637
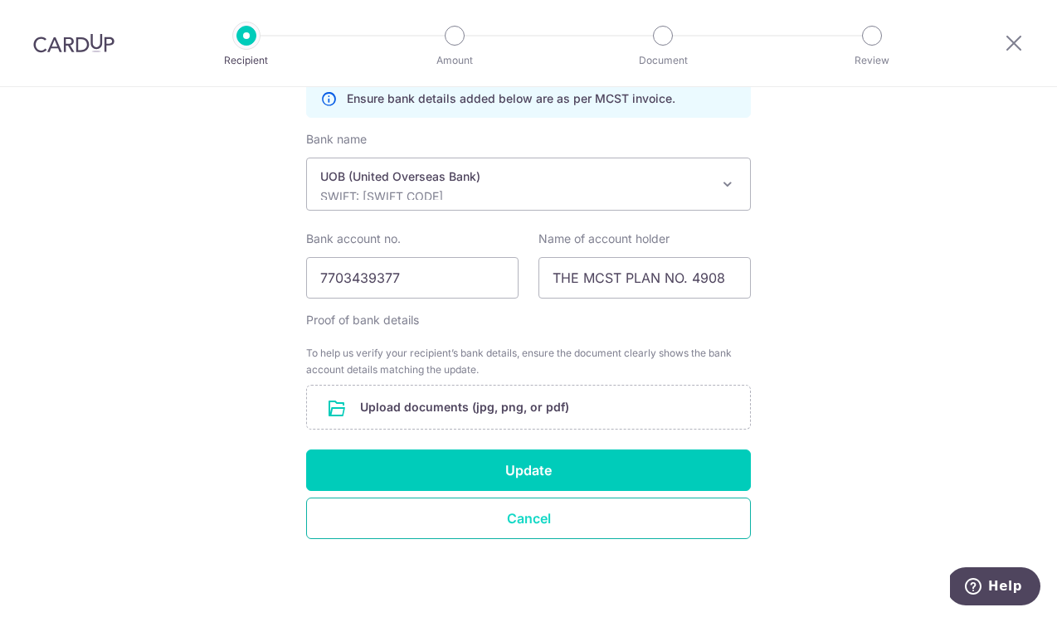
scroll to position [510, 0]
click at [534, 411] on input "file" at bounding box center [528, 407] width 443 height 43
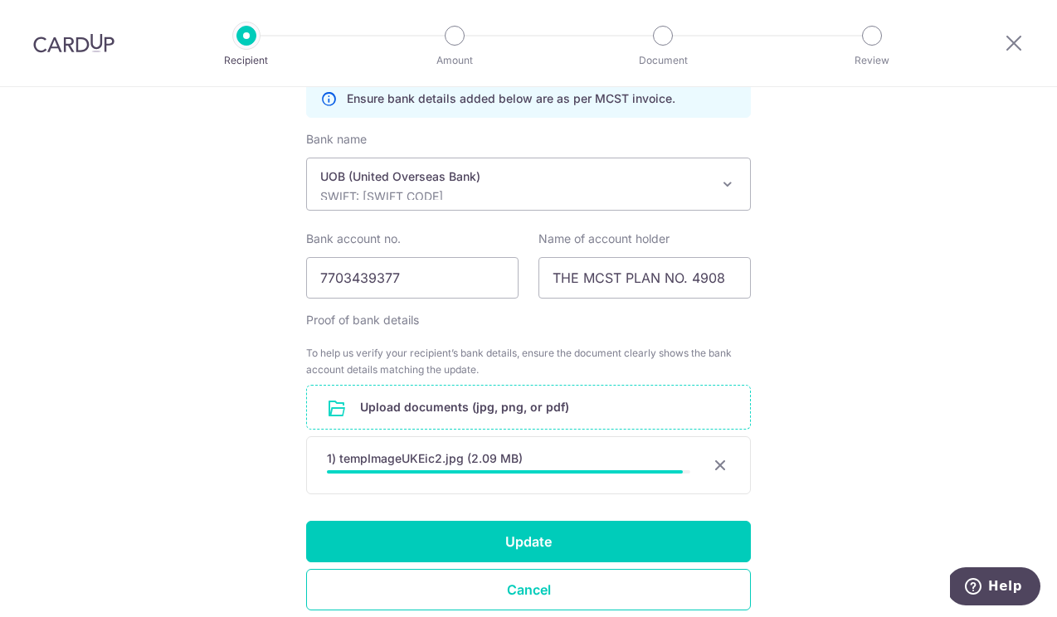
scroll to position [551, 0]
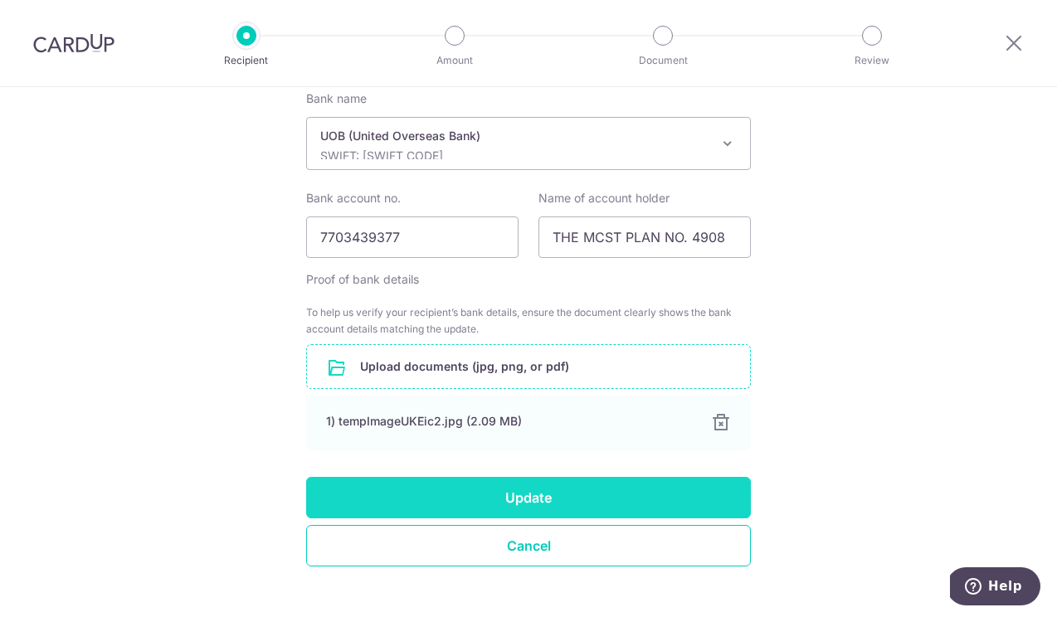
click at [603, 495] on button "Update" at bounding box center [528, 497] width 445 height 41
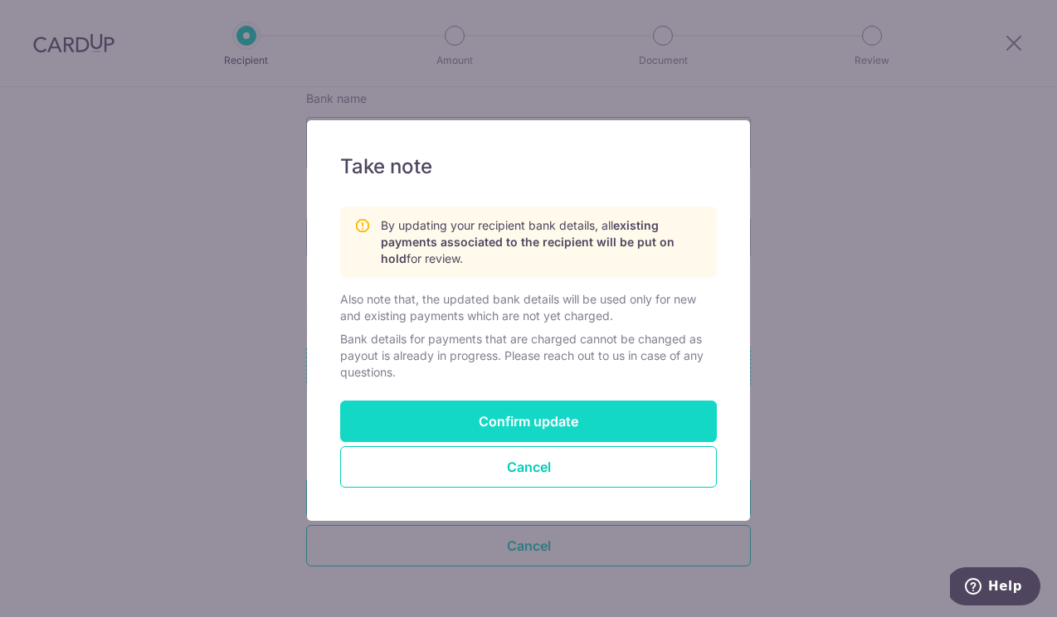
click at [550, 420] on button "Confirm update" at bounding box center [528, 421] width 377 height 41
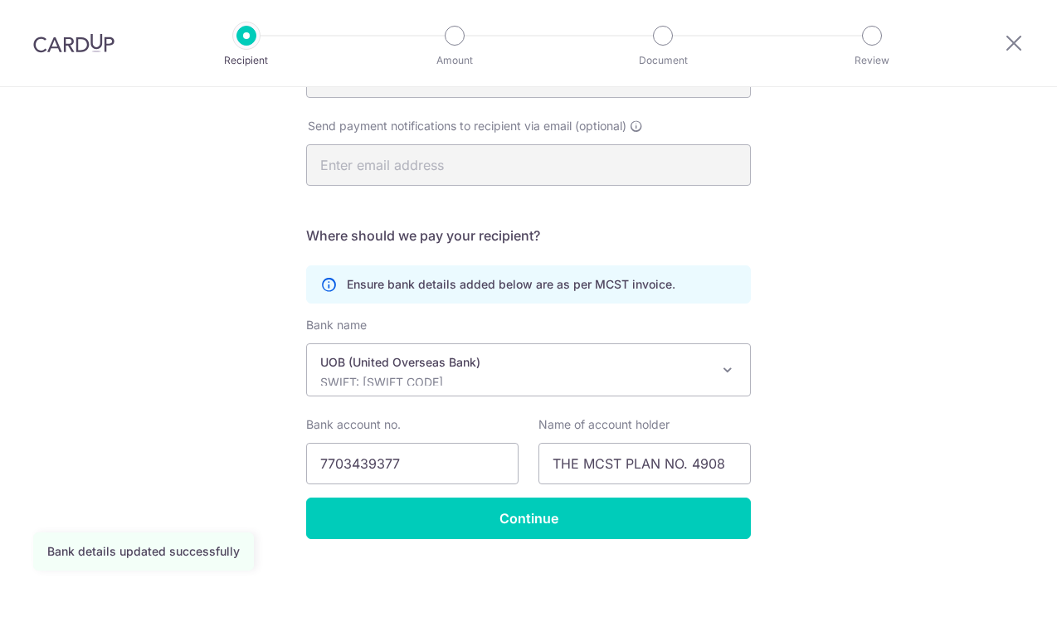
scroll to position [325, 0]
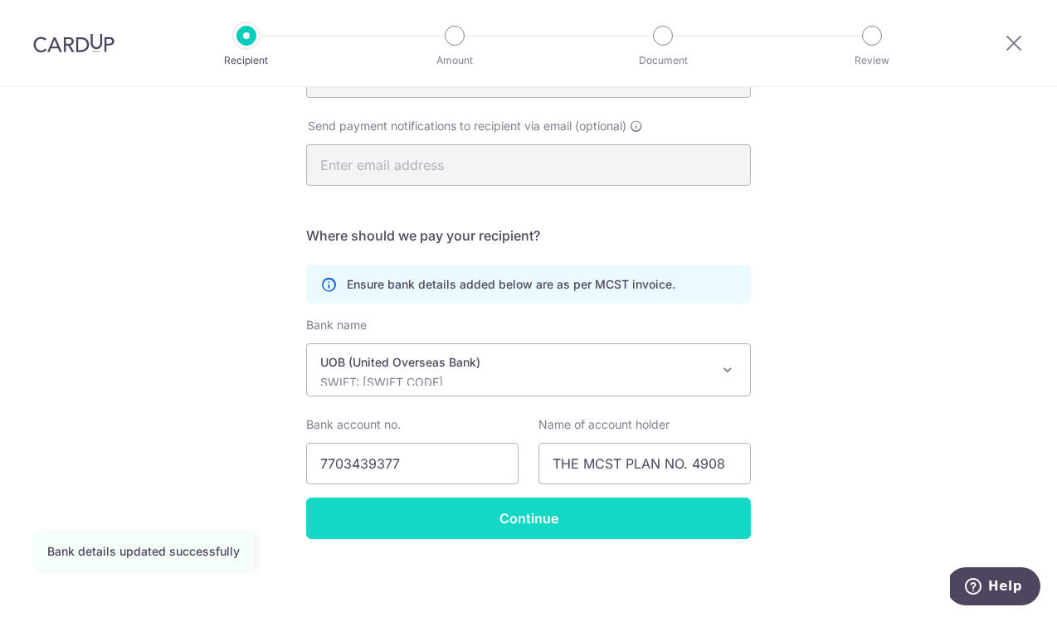
click at [536, 525] on input "Continue" at bounding box center [528, 518] width 445 height 41
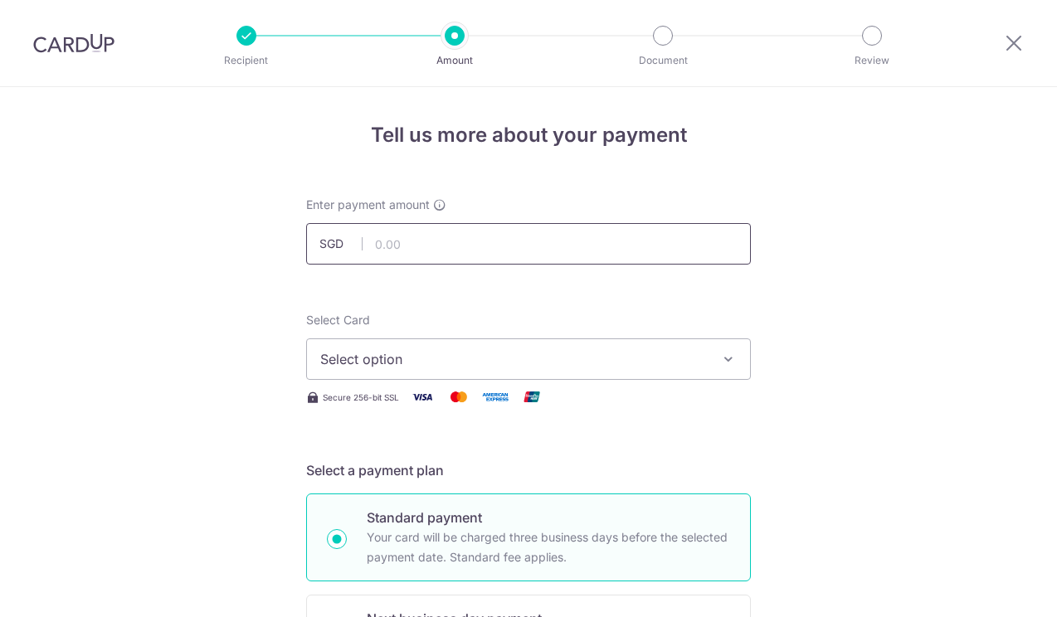
click at [446, 239] on input "text" at bounding box center [528, 243] width 445 height 41
type input "941.76"
click at [368, 353] on span "Select option" at bounding box center [513, 359] width 387 height 20
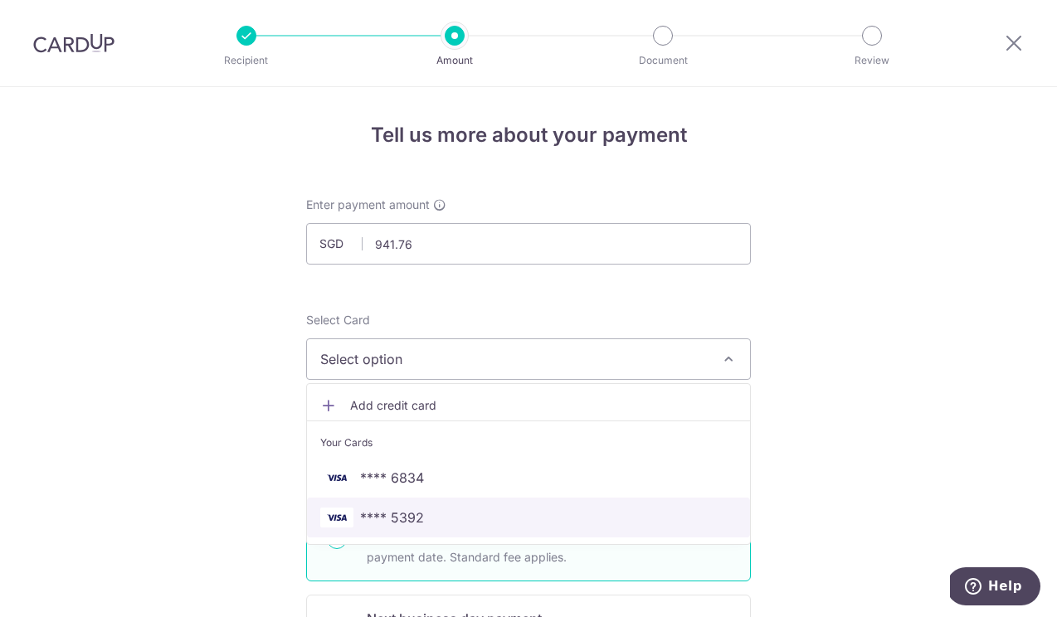
click at [393, 515] on span "**** 5392" at bounding box center [392, 518] width 64 height 20
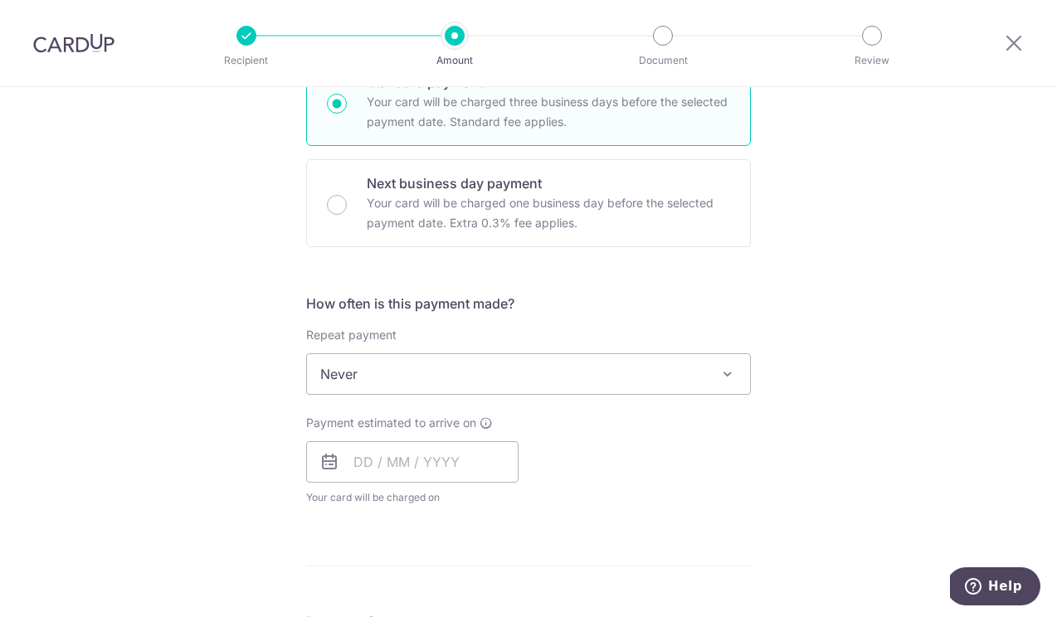
scroll to position [466, 0]
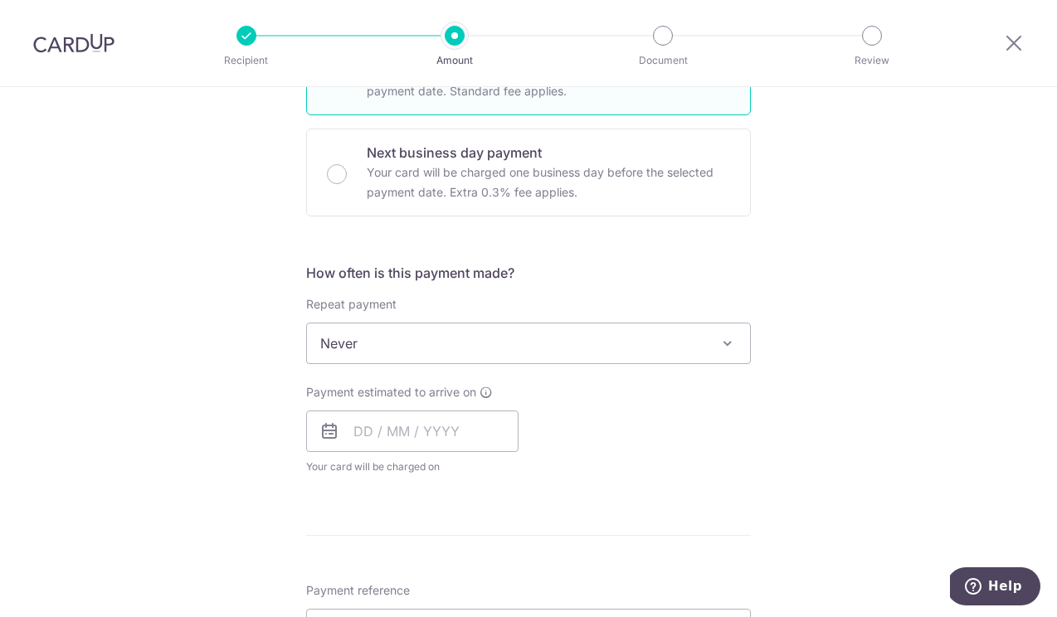
click at [465, 359] on span "Never" at bounding box center [528, 344] width 443 height 40
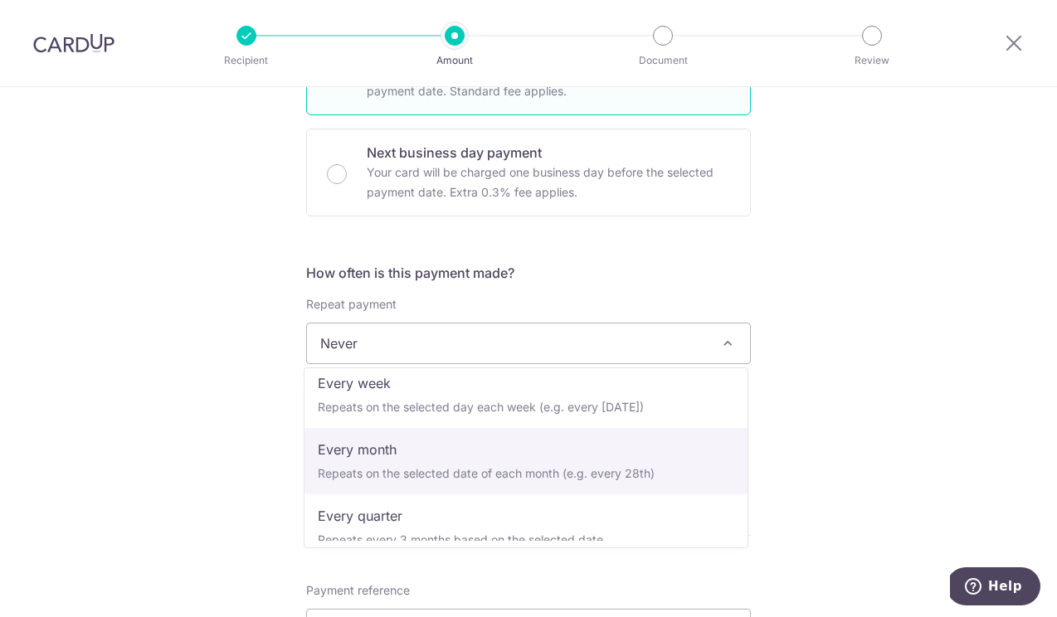
scroll to position [81, 0]
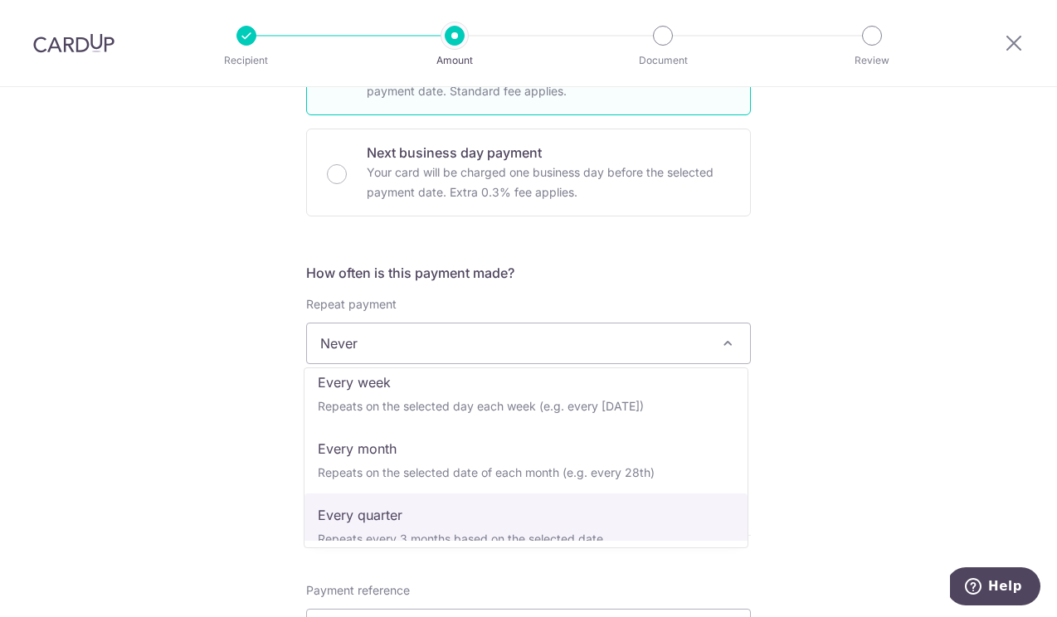
select select "4"
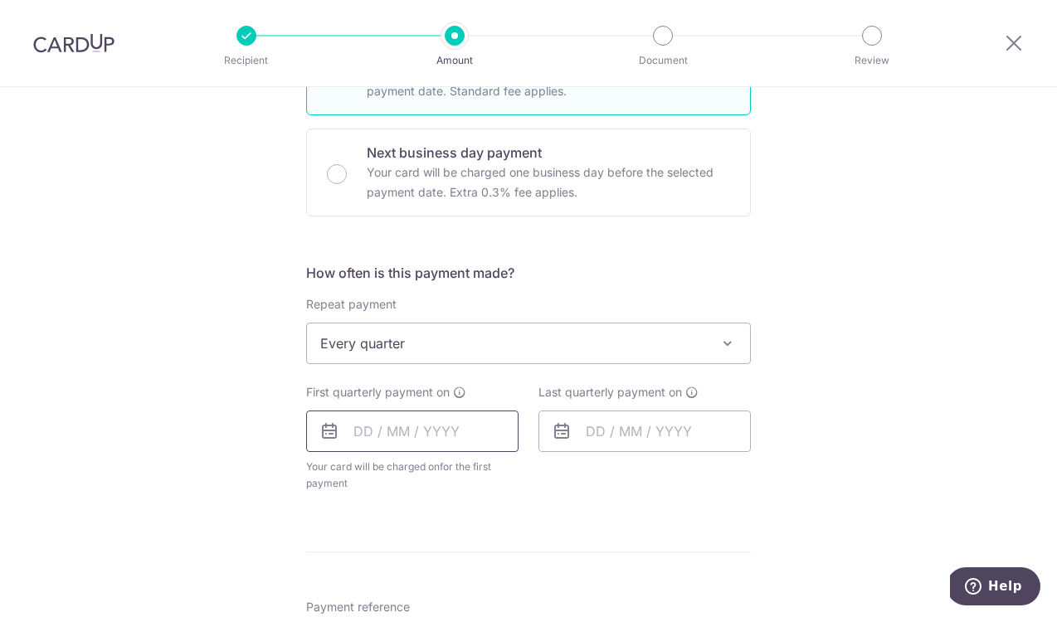
click at [379, 424] on input "text" at bounding box center [412, 431] width 212 height 41
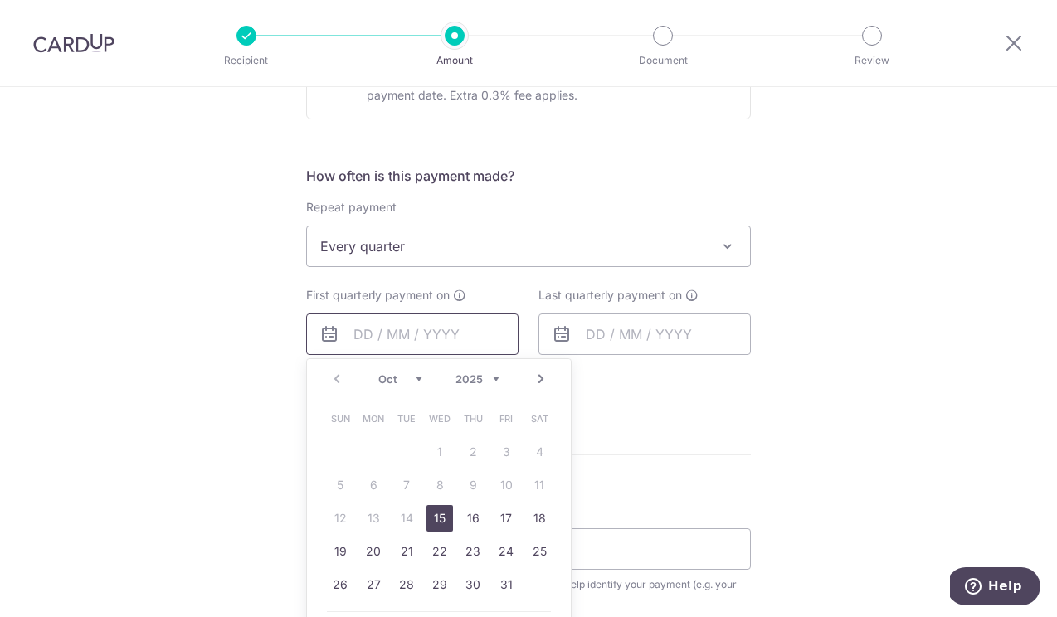
scroll to position [565, 0]
click at [437, 524] on link "15" at bounding box center [440, 517] width 27 height 27
type input "15/10/2025"
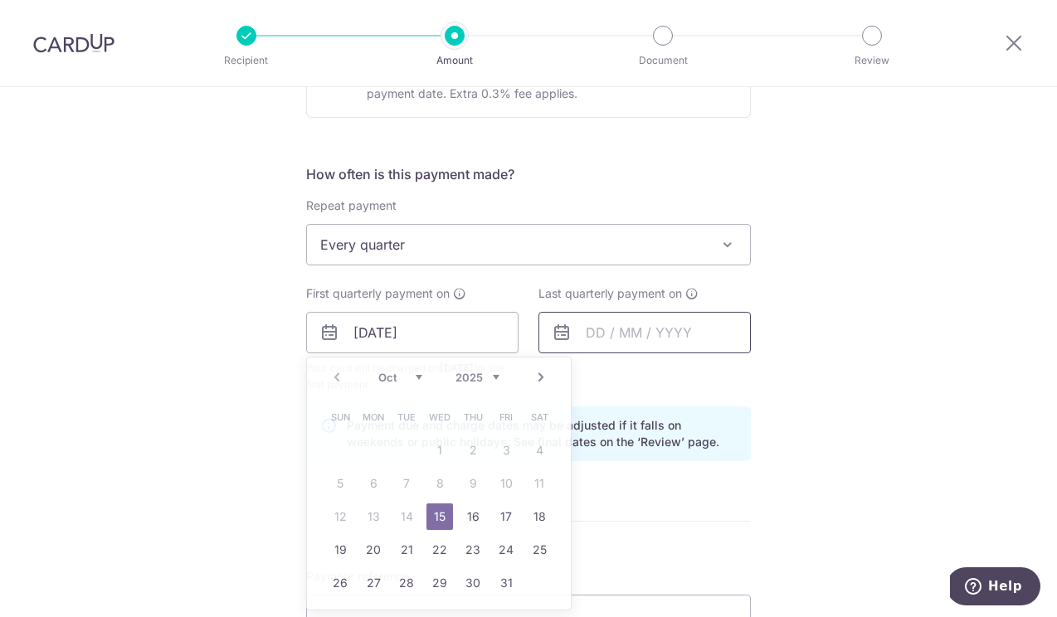
click at [578, 320] on input "text" at bounding box center [645, 332] width 212 height 41
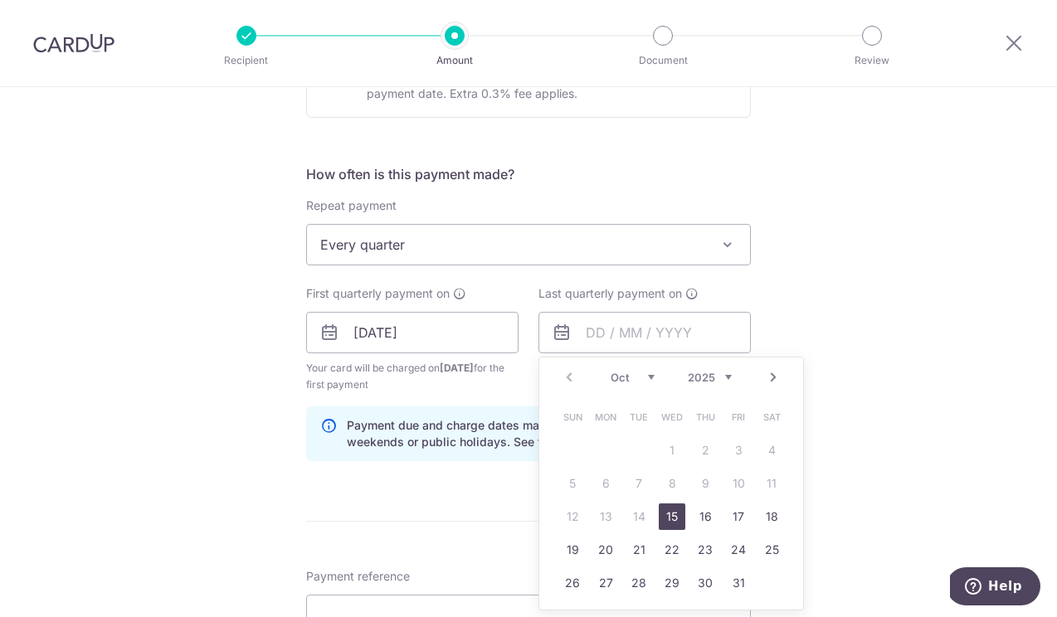
click at [771, 370] on link "Next" at bounding box center [774, 378] width 20 height 20
click at [770, 371] on link "Next" at bounding box center [774, 378] width 20 height 20
click at [697, 516] on link "15" at bounding box center [705, 517] width 27 height 27
type input "15/01/2026"
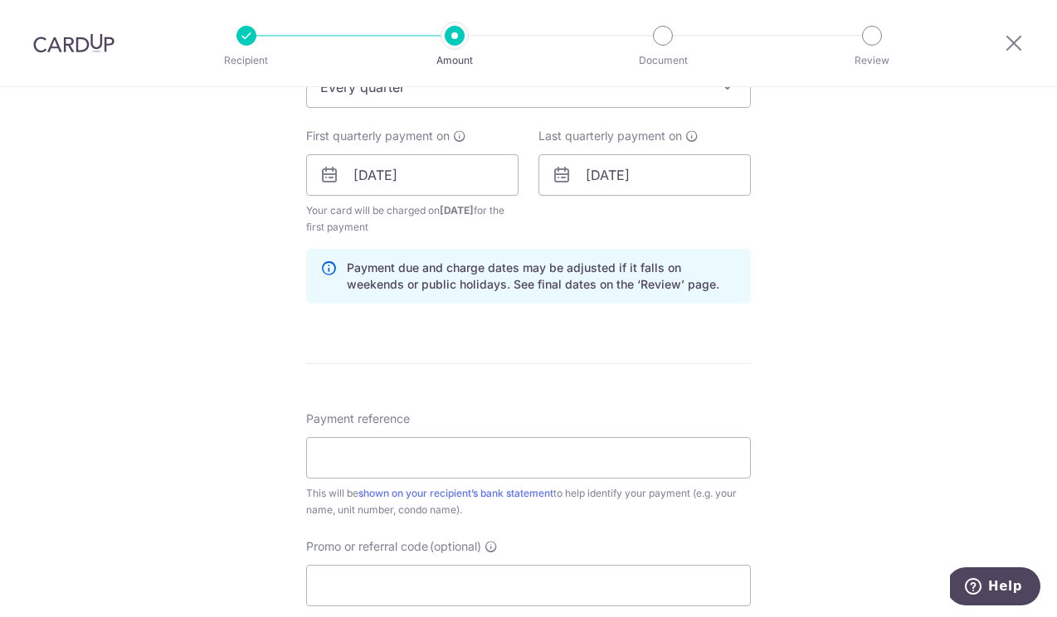
scroll to position [781, 0]
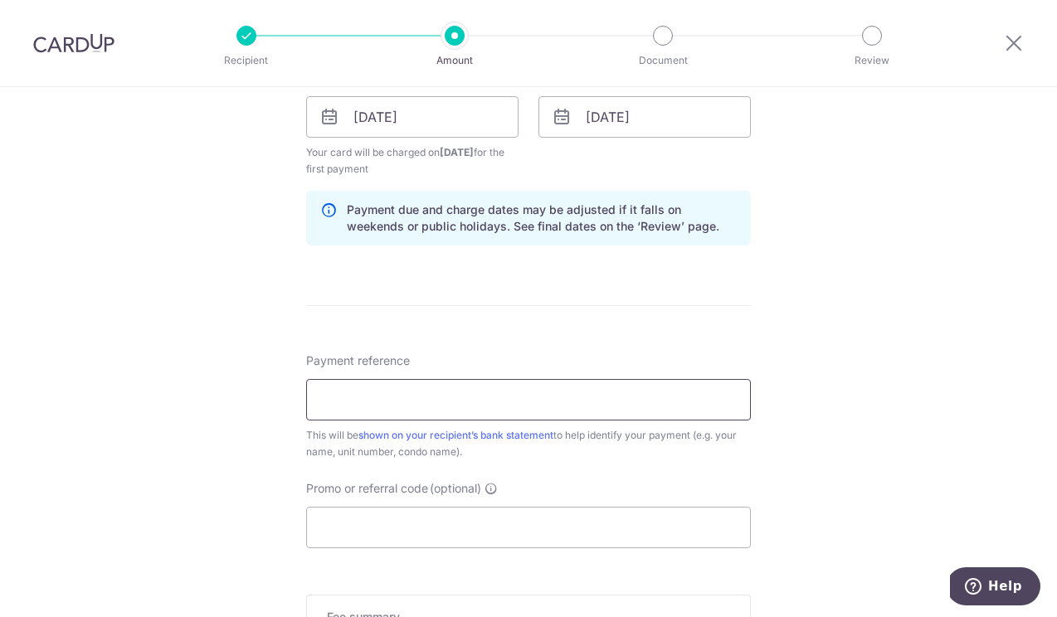
click at [559, 404] on input "Payment reference" at bounding box center [528, 399] width 445 height 41
type input "rec185"
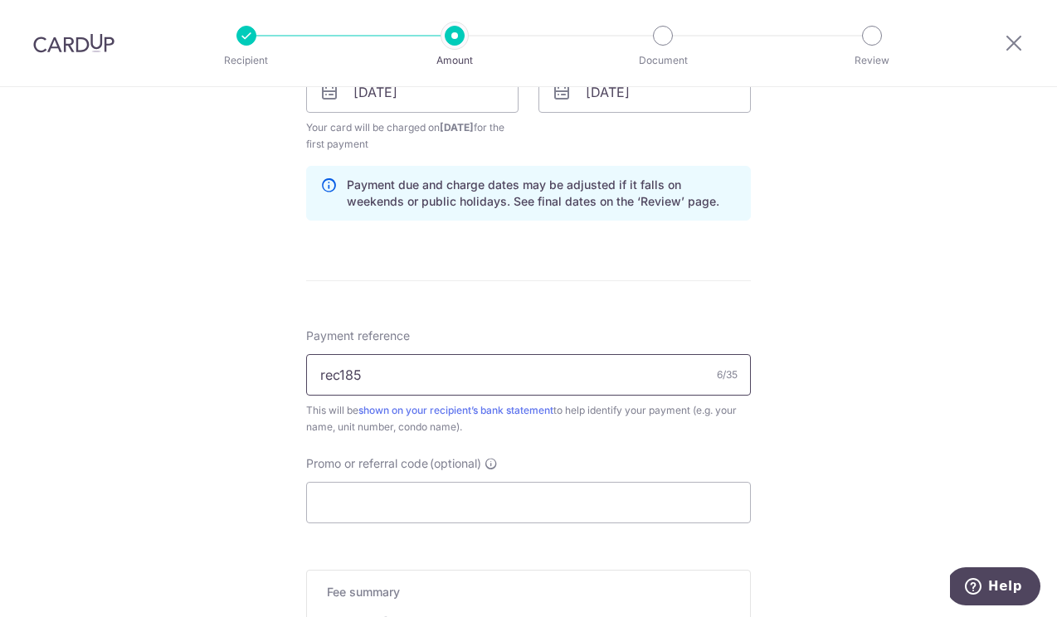
drag, startPoint x: 383, startPoint y: 377, endPoint x: 271, endPoint y: 371, distance: 111.4
click at [271, 372] on div "Tell us more about your payment Enter payment amount SGD 941.76 941.76 Select C…" at bounding box center [528, 74] width 1057 height 1586
click at [340, 497] on input "Promo or referral code (optional)" at bounding box center [528, 502] width 445 height 41
paste input "rec185"
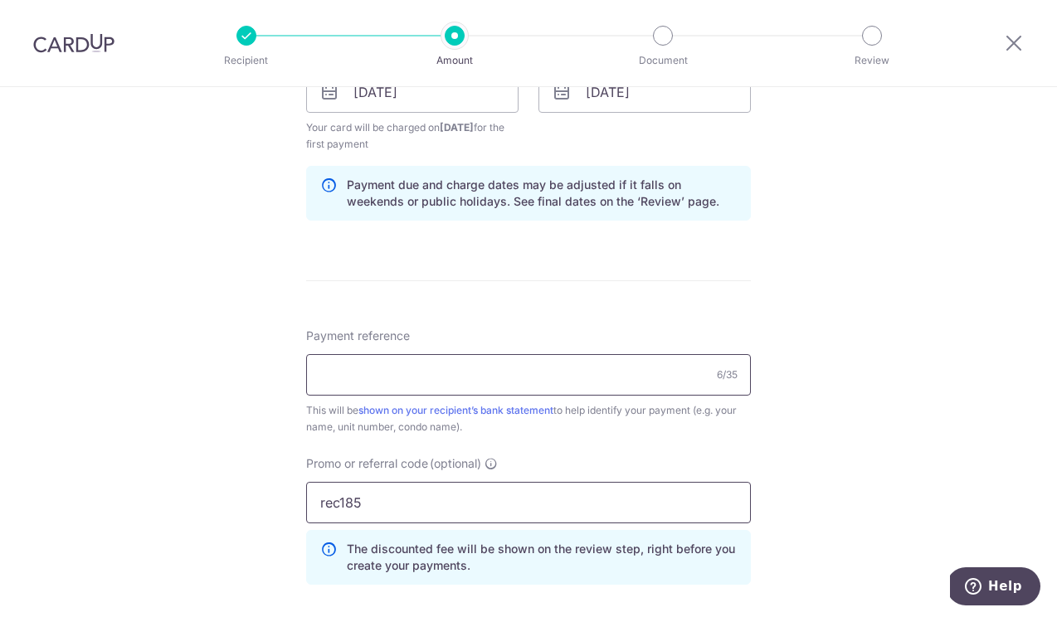
type input "rec185"
click at [336, 383] on input "Payment reference" at bounding box center [528, 374] width 445 height 41
type input "b"
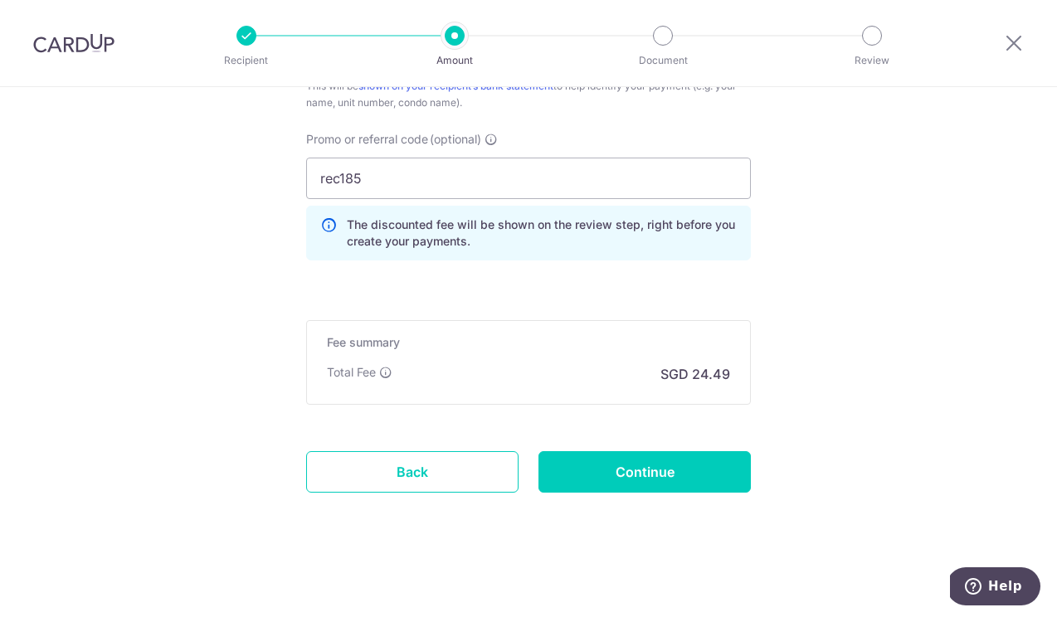
scroll to position [1130, 0]
type input "BLK8F0758"
click at [666, 465] on input "Continue" at bounding box center [645, 471] width 212 height 41
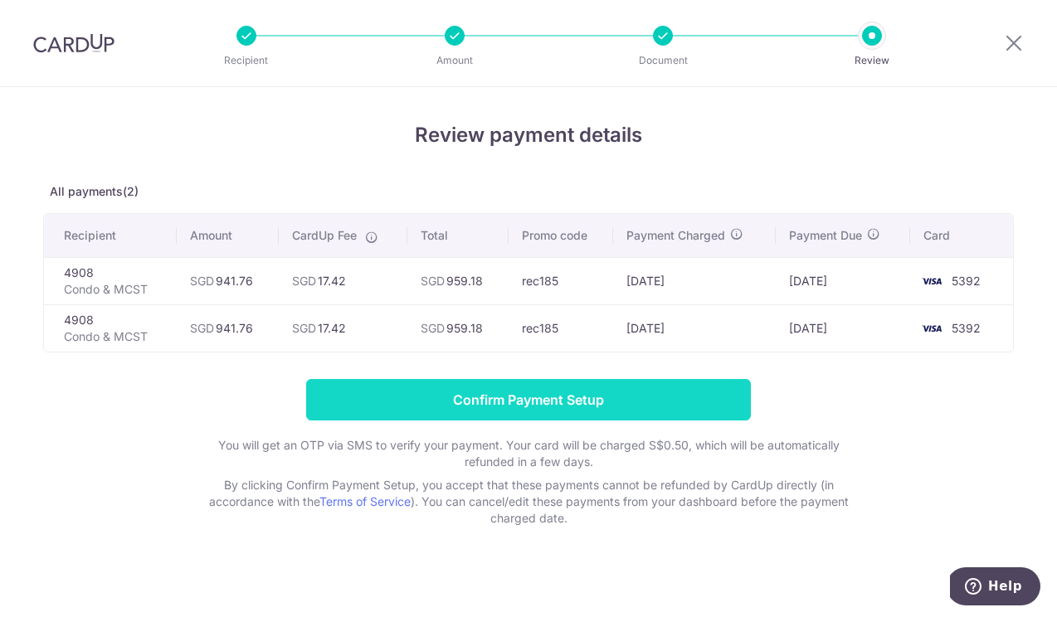
click at [596, 404] on input "Confirm Payment Setup" at bounding box center [528, 399] width 445 height 41
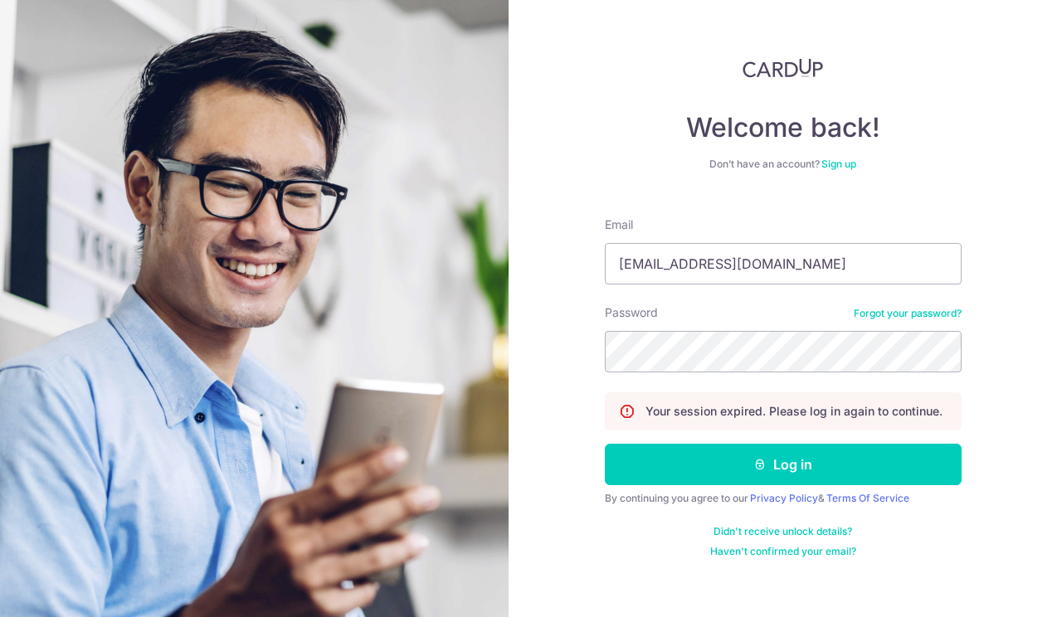
type input "[EMAIL_ADDRESS][DOMAIN_NAME]"
click at [783, 465] on button "Log in" at bounding box center [783, 464] width 357 height 41
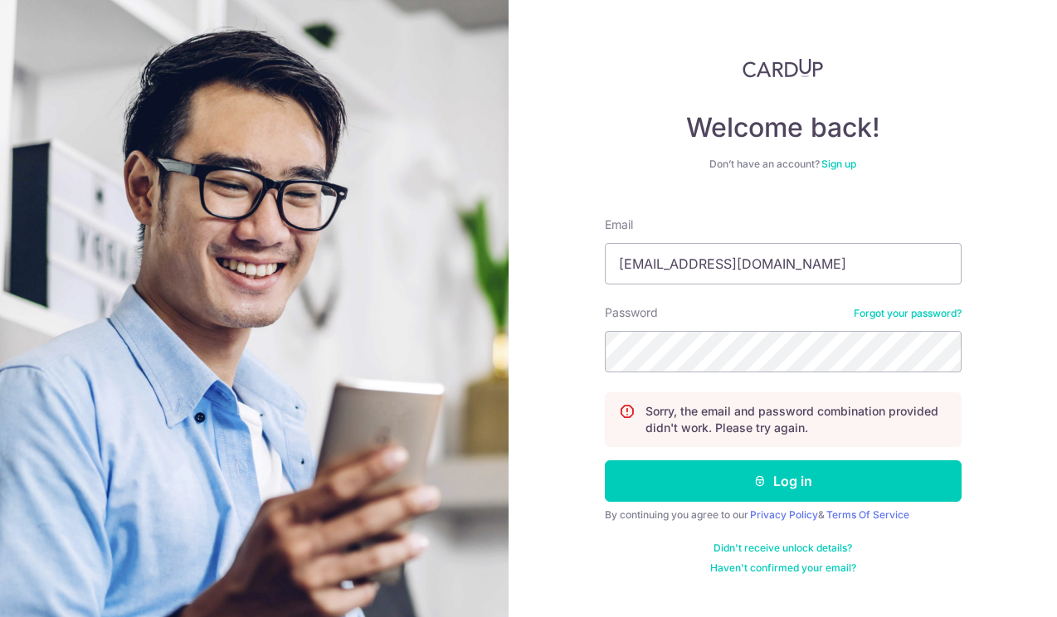
type input "[EMAIL_ADDRESS][DOMAIN_NAME]"
click at [783, 481] on button "Log in" at bounding box center [783, 481] width 357 height 41
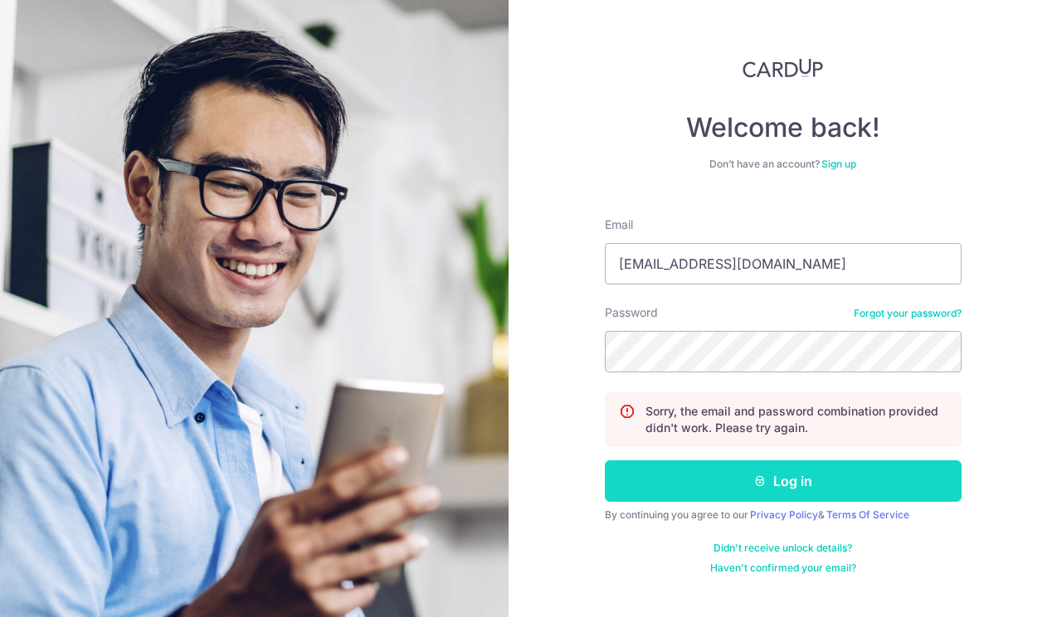
click at [691, 488] on button "Log in" at bounding box center [783, 481] width 357 height 41
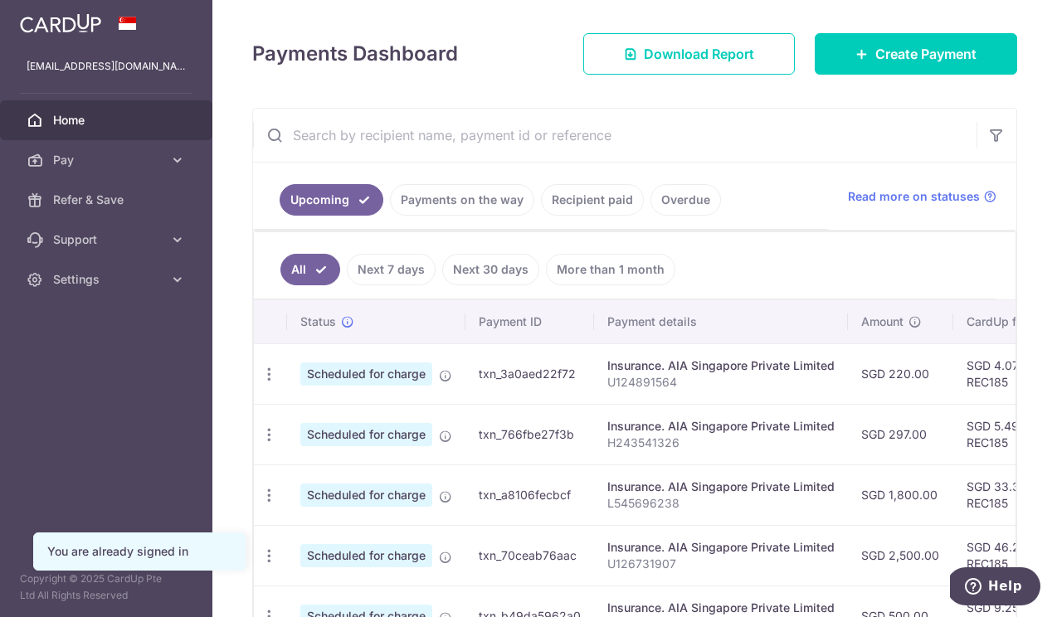
scroll to position [204, 0]
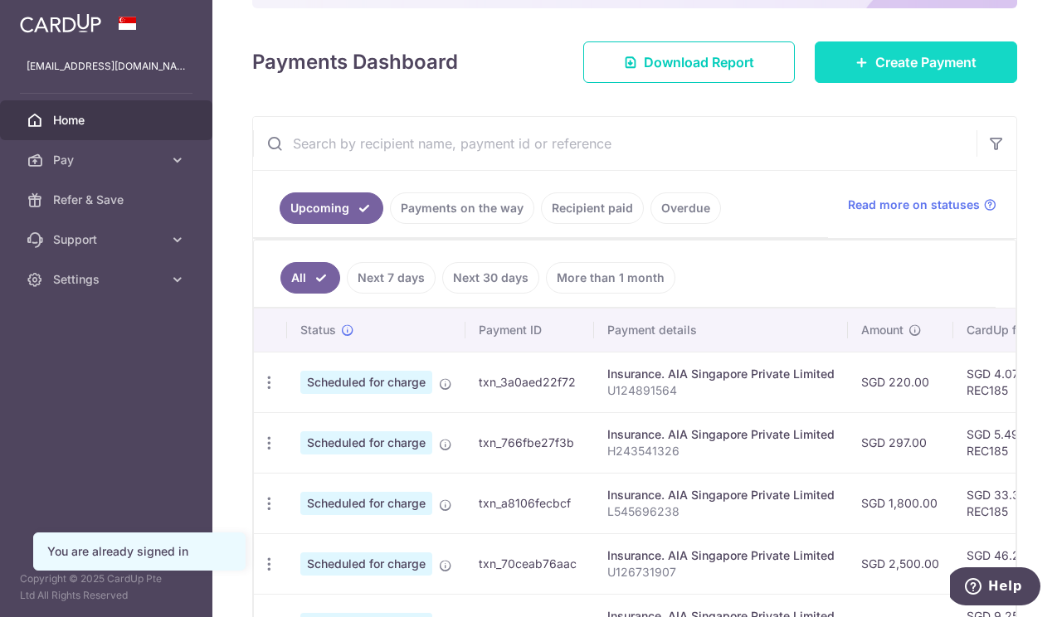
click at [871, 79] on link "Create Payment" at bounding box center [916, 61] width 203 height 41
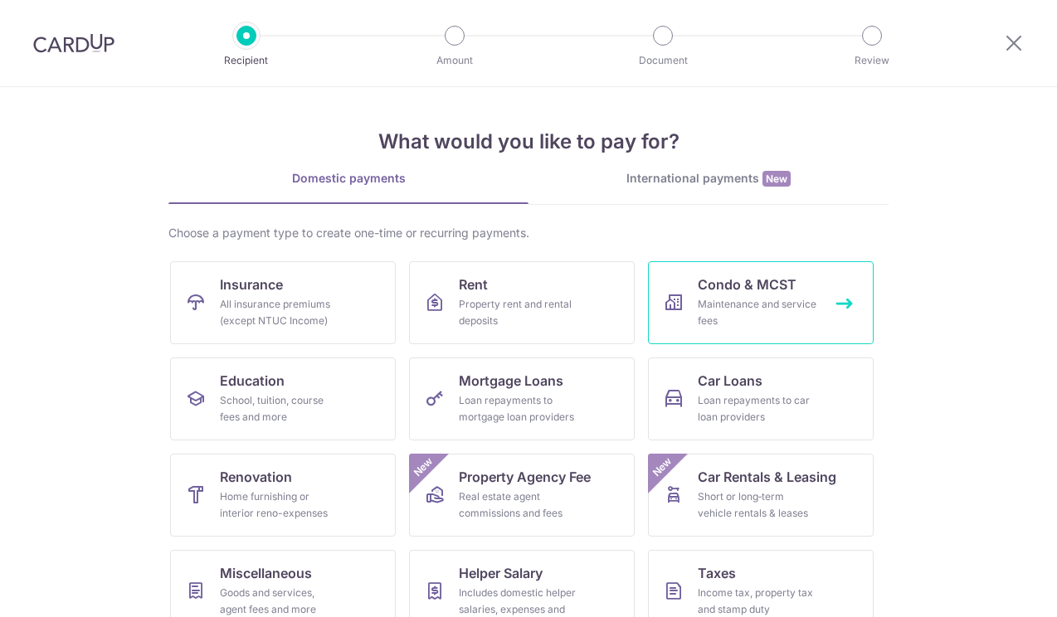
click at [712, 291] on span "Condo & MCST" at bounding box center [747, 285] width 99 height 20
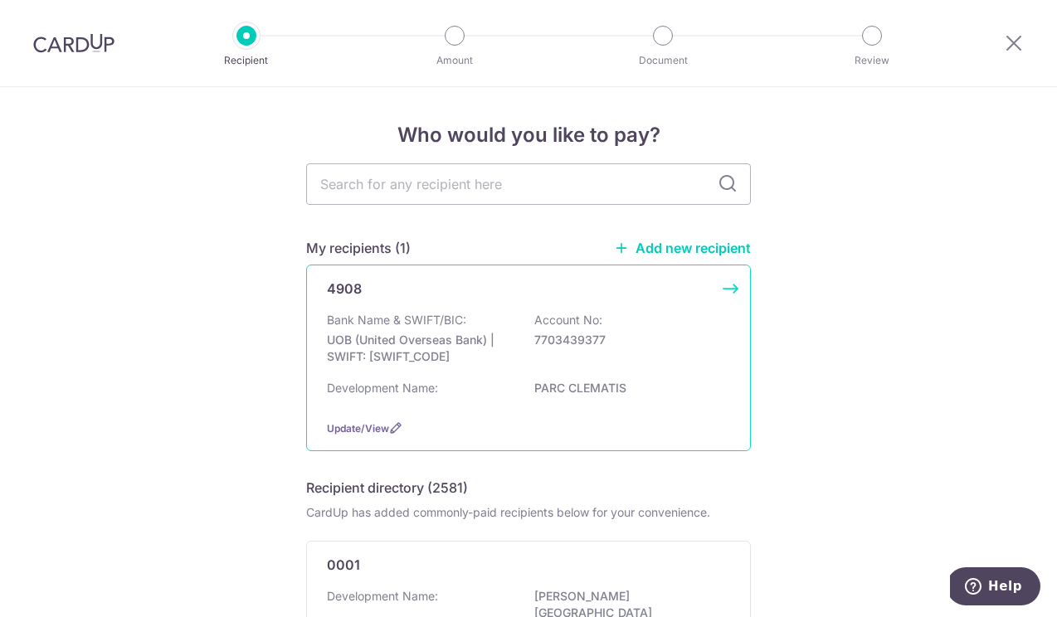
click at [388, 351] on p "UOB (United Overseas Bank) | SWIFT: UOVBSGSGXXX" at bounding box center [420, 348] width 186 height 33
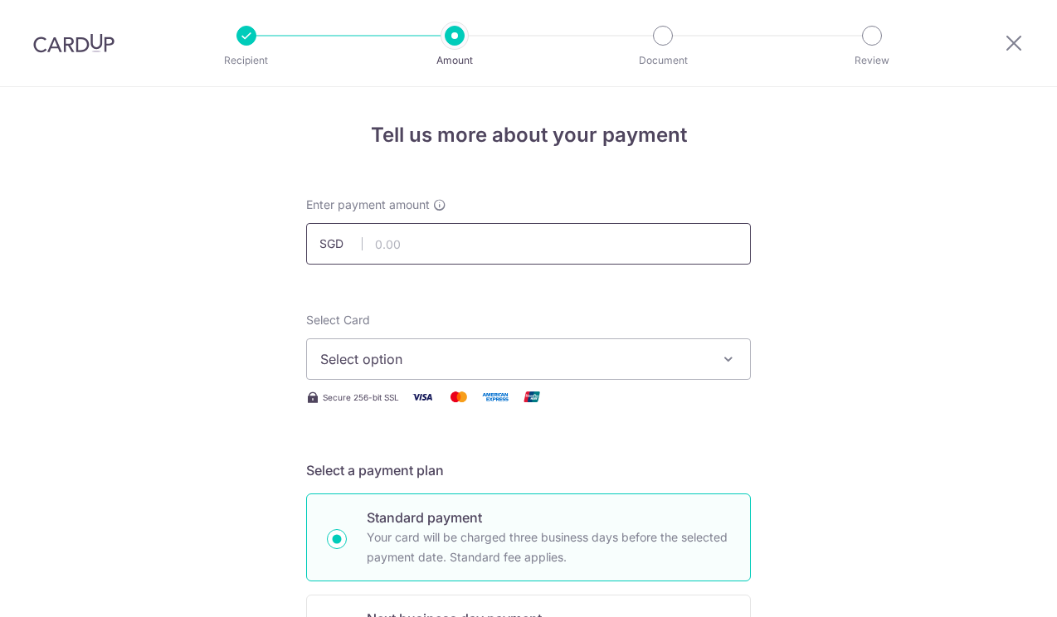
click at [496, 249] on input "text" at bounding box center [528, 243] width 445 height 41
type input "941.76"
click at [499, 373] on button "Select option" at bounding box center [528, 359] width 445 height 41
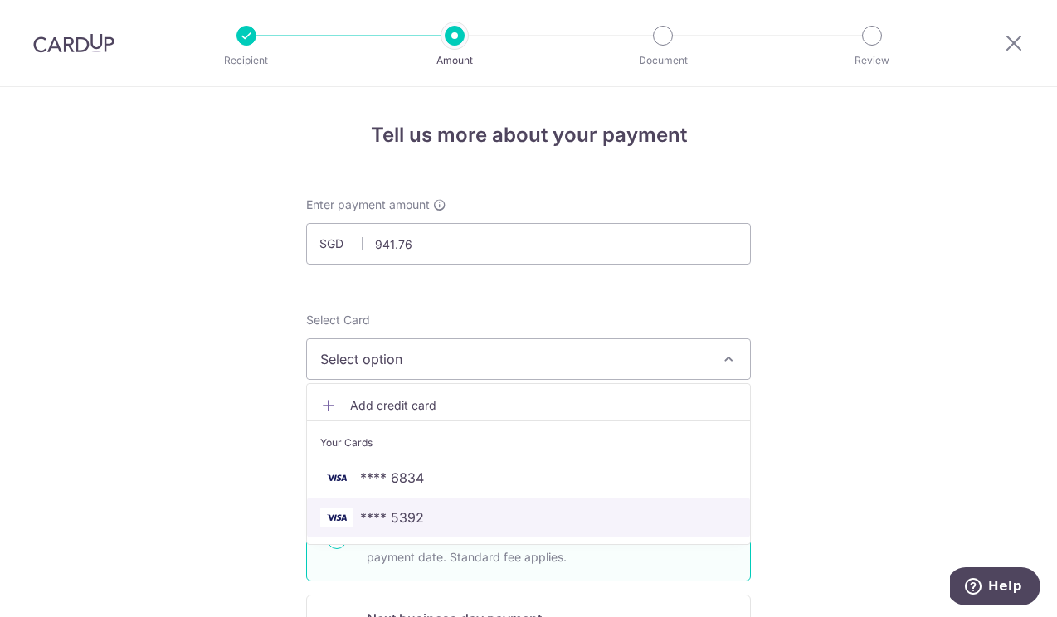
click at [468, 522] on span "**** 5392" at bounding box center [528, 518] width 417 height 20
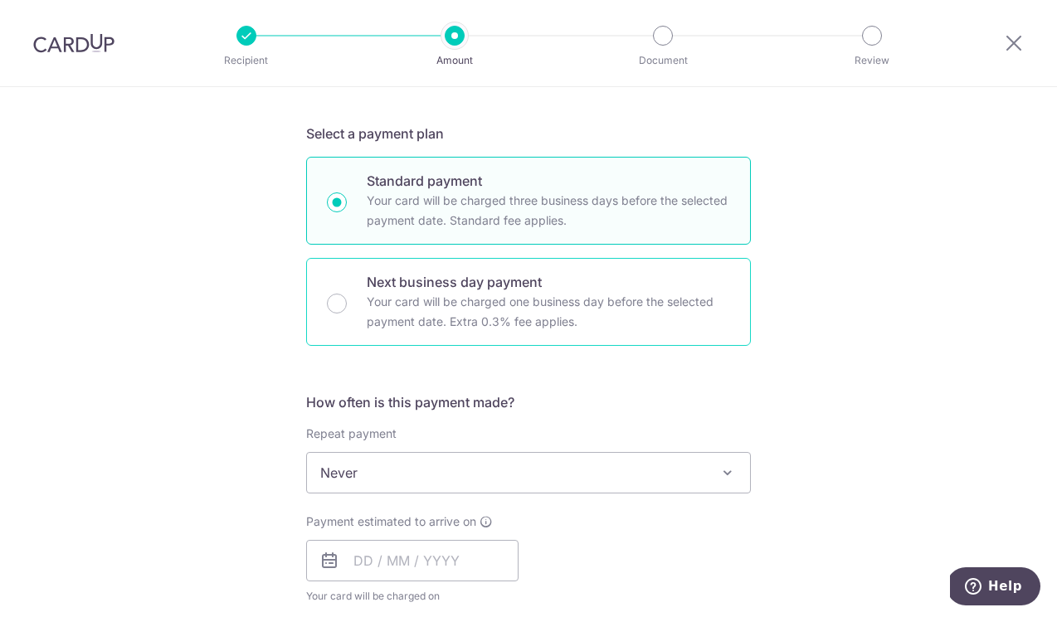
scroll to position [442, 0]
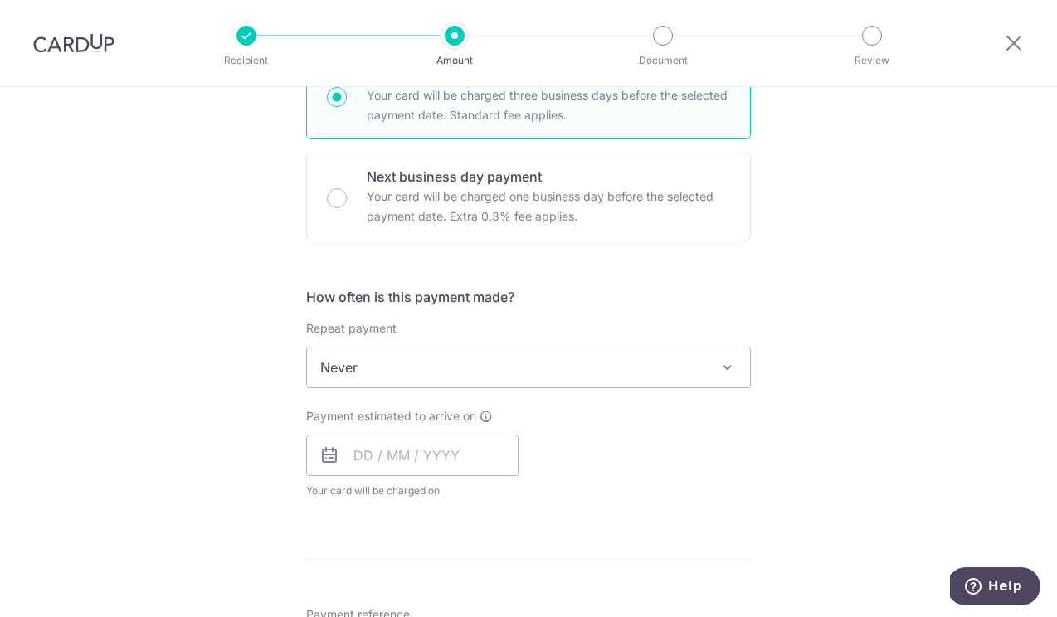
click at [455, 357] on span "Never" at bounding box center [528, 368] width 443 height 40
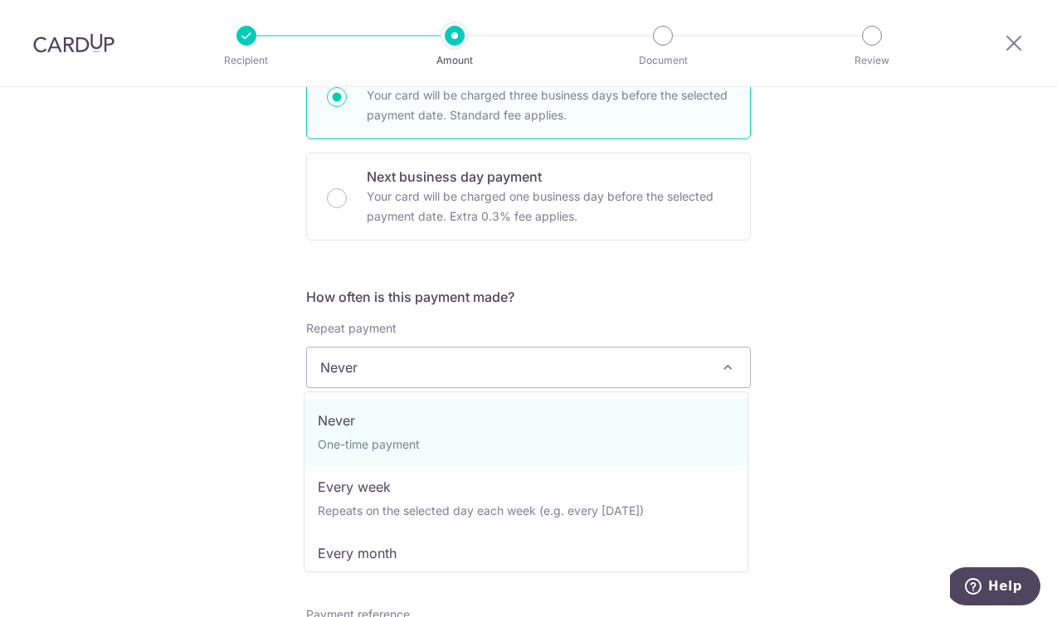
scroll to position [443, 0]
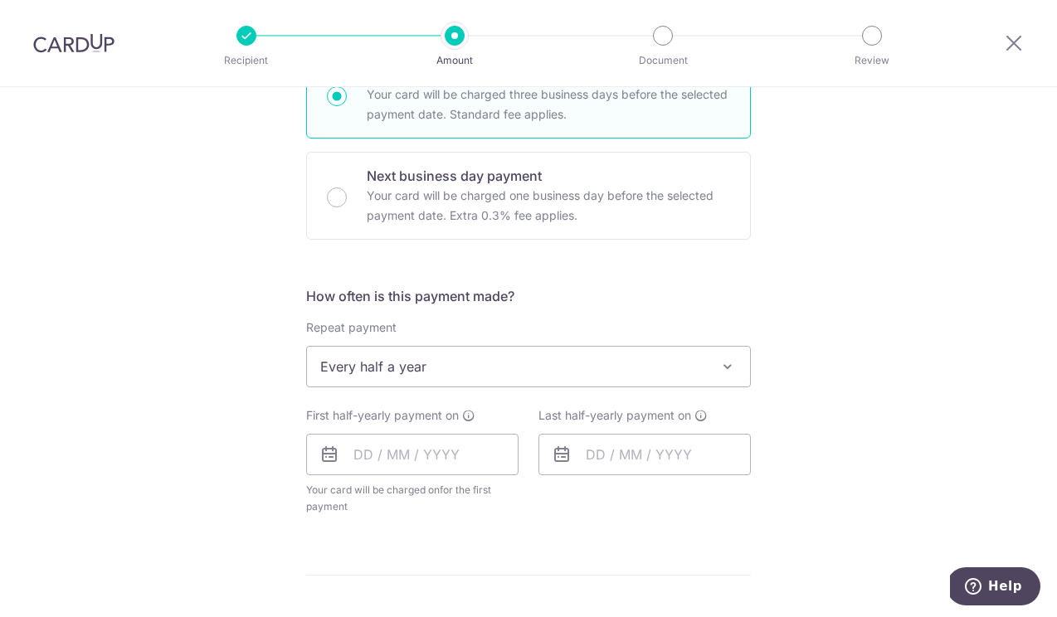
click at [434, 525] on div "How often is this payment made? Repeat payment Never Every week Every month Eve…" at bounding box center [528, 407] width 445 height 242
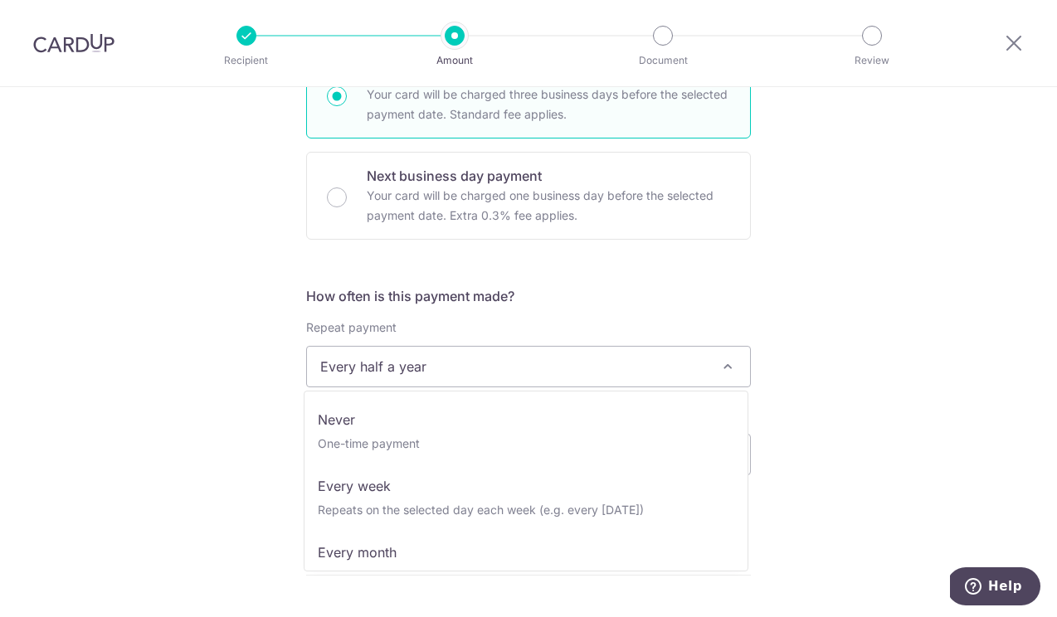
click at [453, 370] on span "Every half a year" at bounding box center [528, 367] width 443 height 40
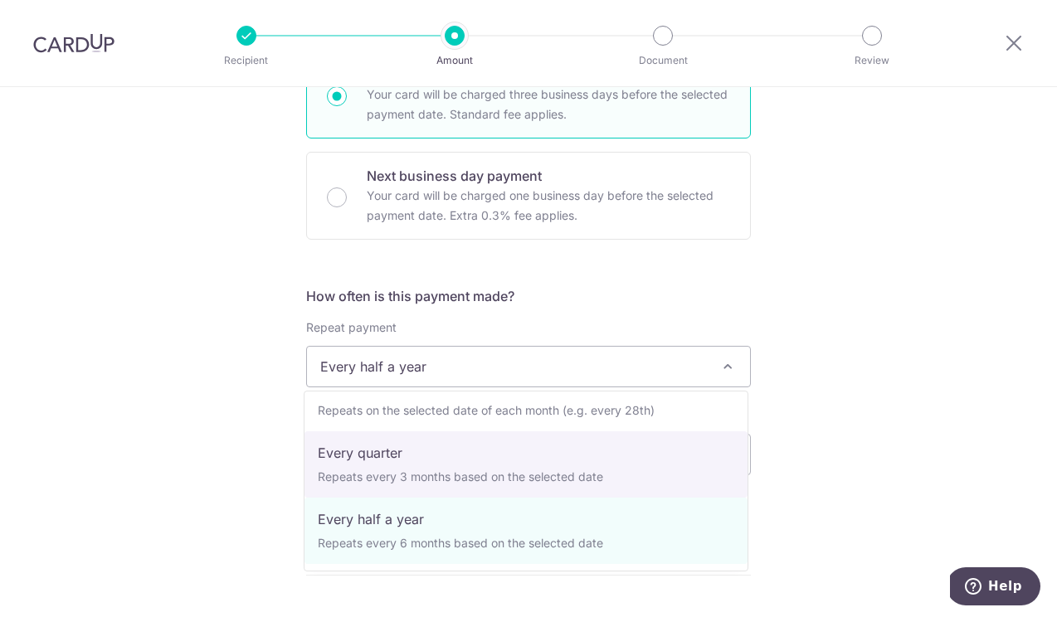
select select "4"
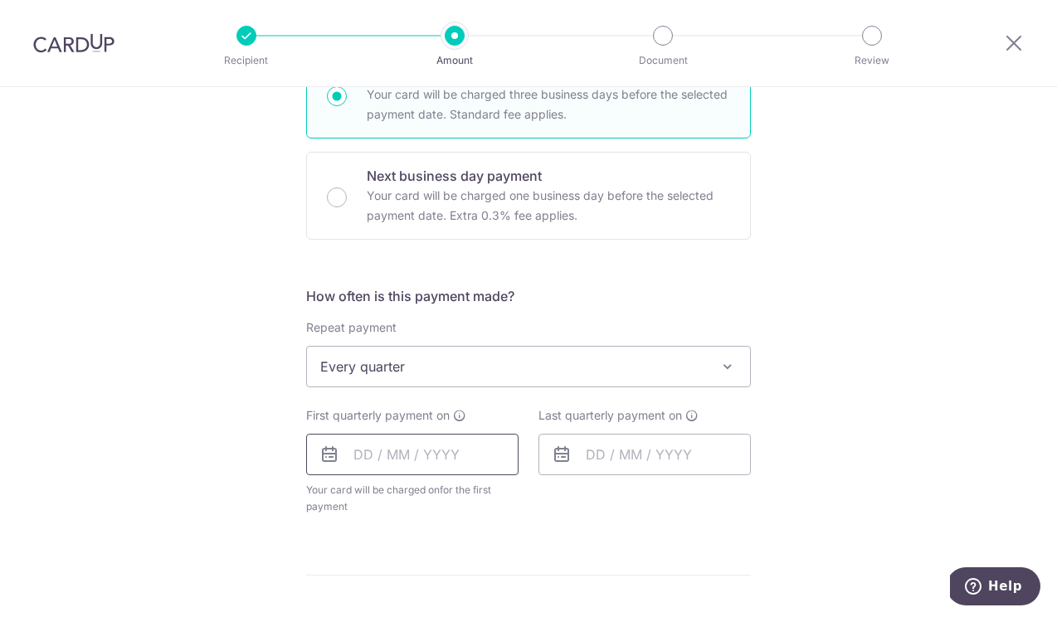
click at [421, 445] on input "text" at bounding box center [412, 454] width 212 height 41
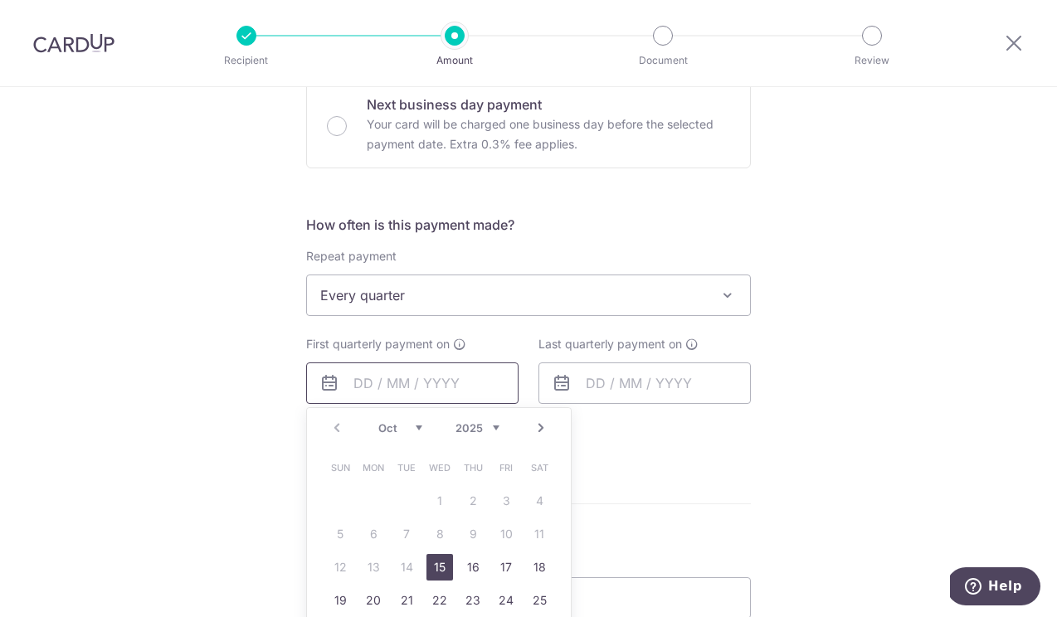
scroll to position [516, 0]
click at [440, 568] on link "15" at bounding box center [440, 566] width 27 height 27
type input "15/10/2025"
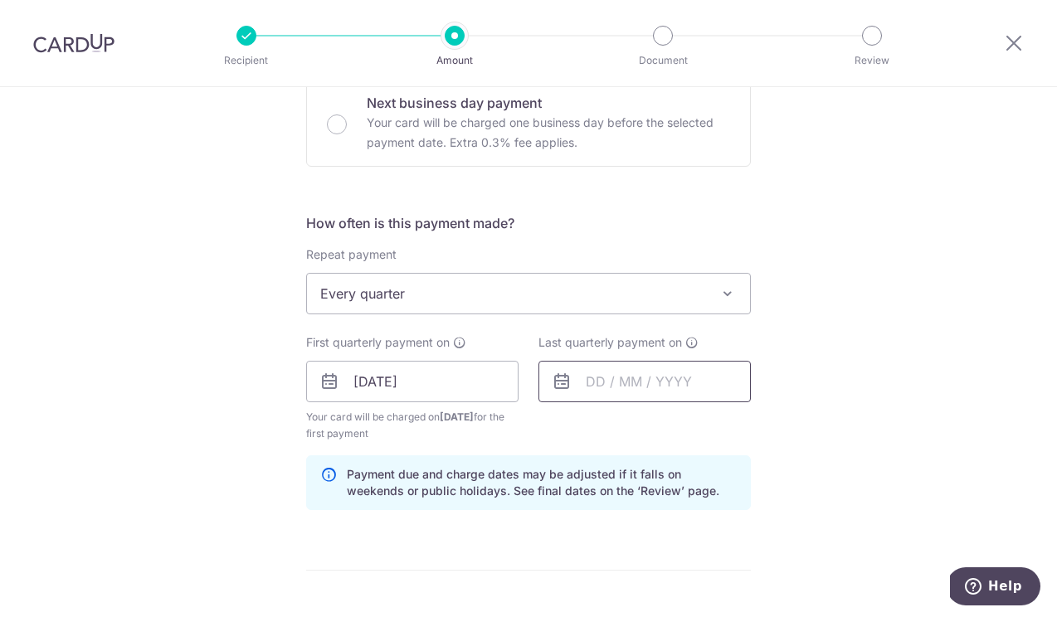
click at [576, 381] on input "text" at bounding box center [645, 381] width 212 height 41
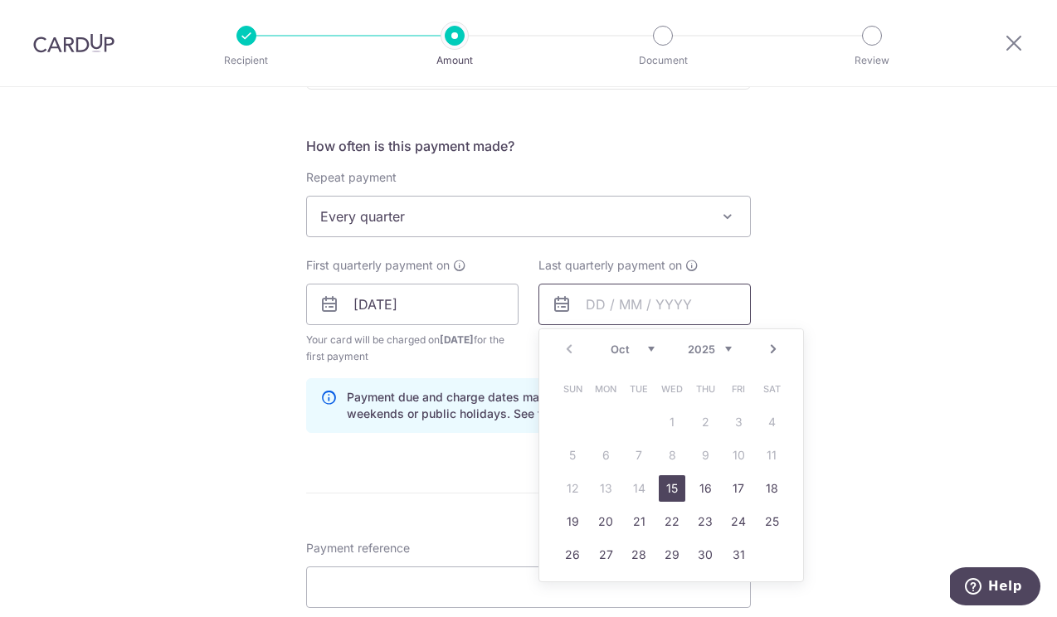
scroll to position [599, 0]
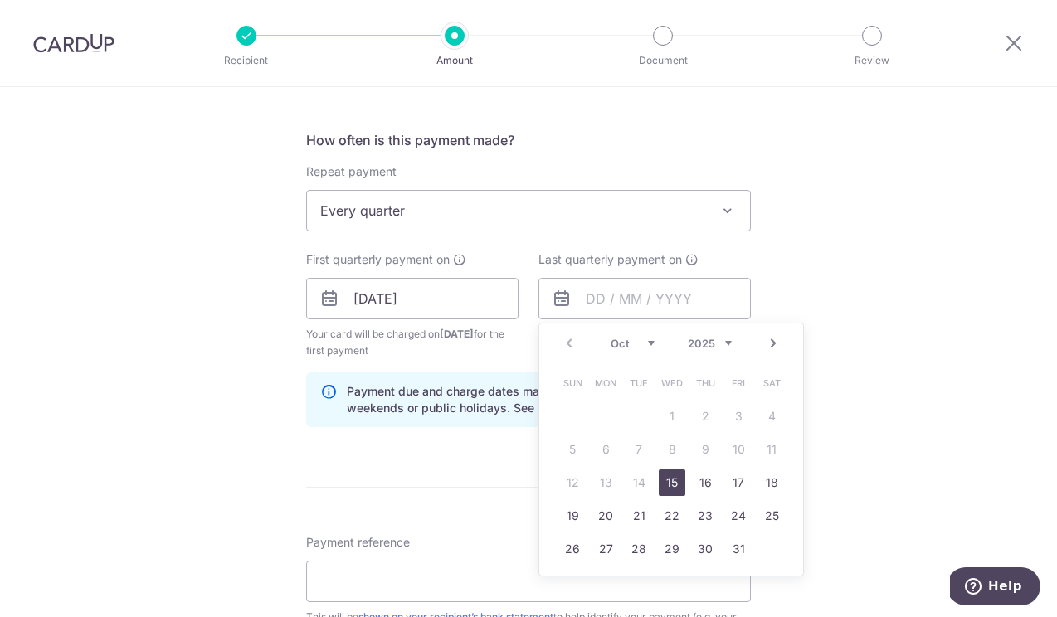
click at [772, 342] on link "Next" at bounding box center [774, 344] width 20 height 20
click at [710, 481] on link "15" at bounding box center [705, 483] width 27 height 27
type input "15/01/2026"
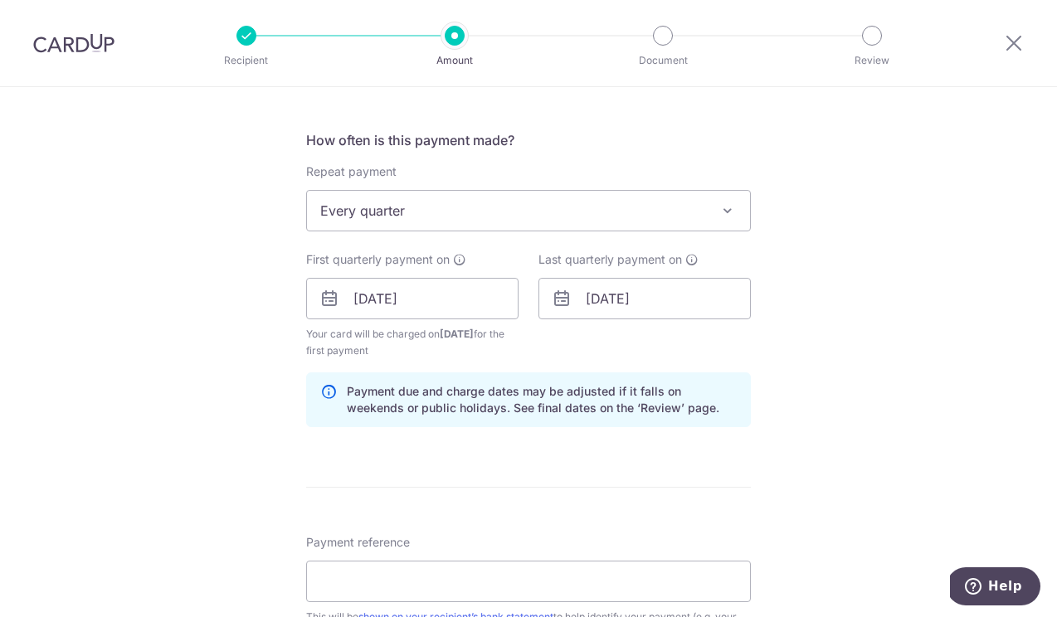
click at [949, 322] on div "Tell us more about your payment Enter payment amount SGD 941.76 941.76 Select C…" at bounding box center [528, 281] width 1057 height 1586
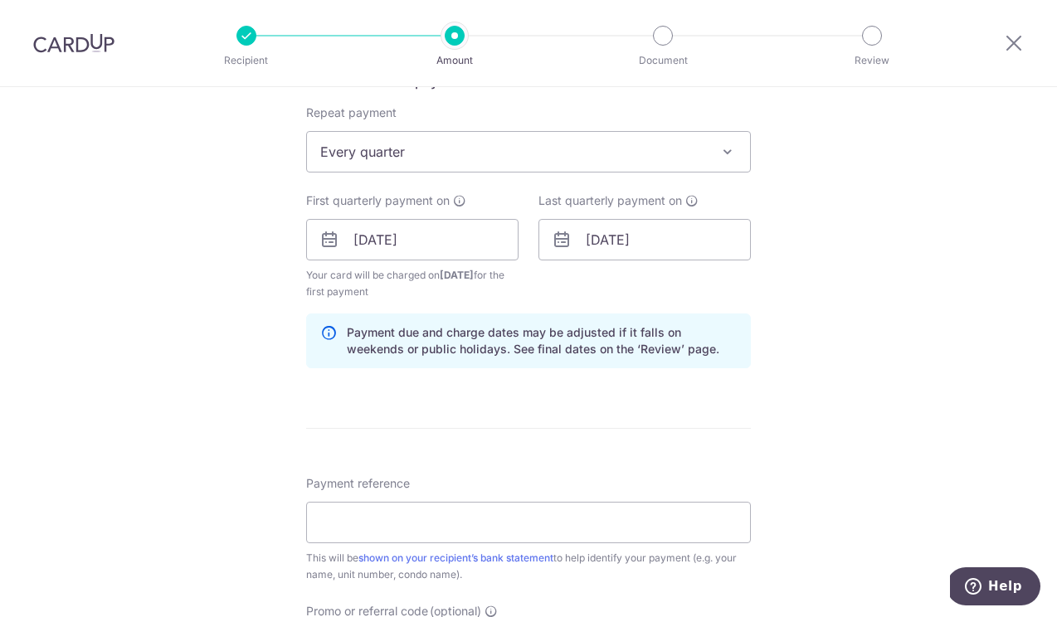
scroll to position [832, 0]
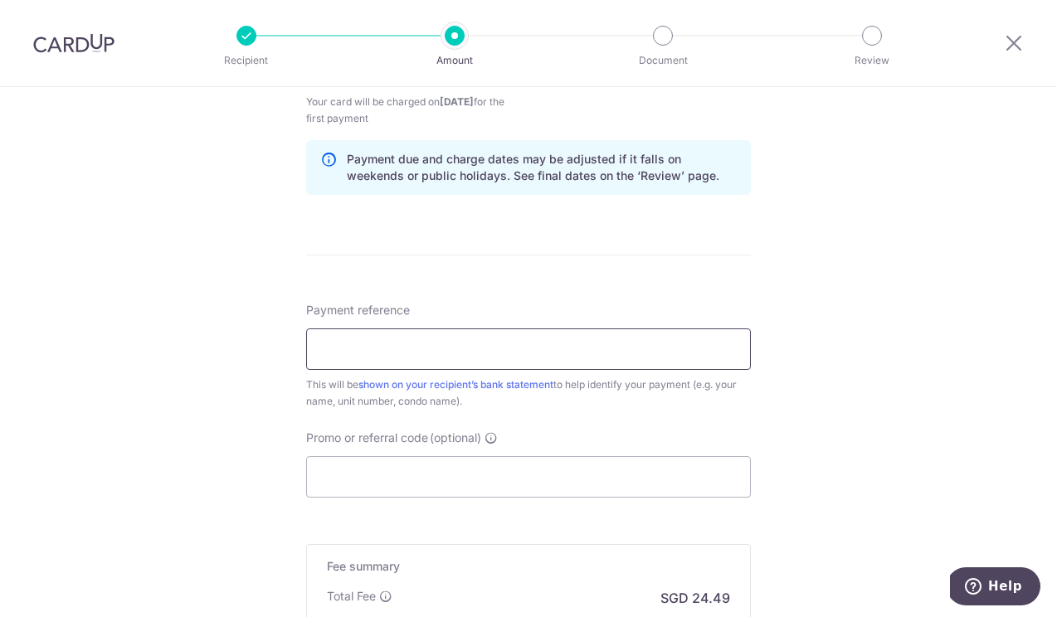
click at [620, 350] on input "Payment reference" at bounding box center [528, 349] width 445 height 41
type input "b"
type input "BLK8F0758"
click at [549, 468] on input "Promo or referral code (optional)" at bounding box center [528, 476] width 445 height 41
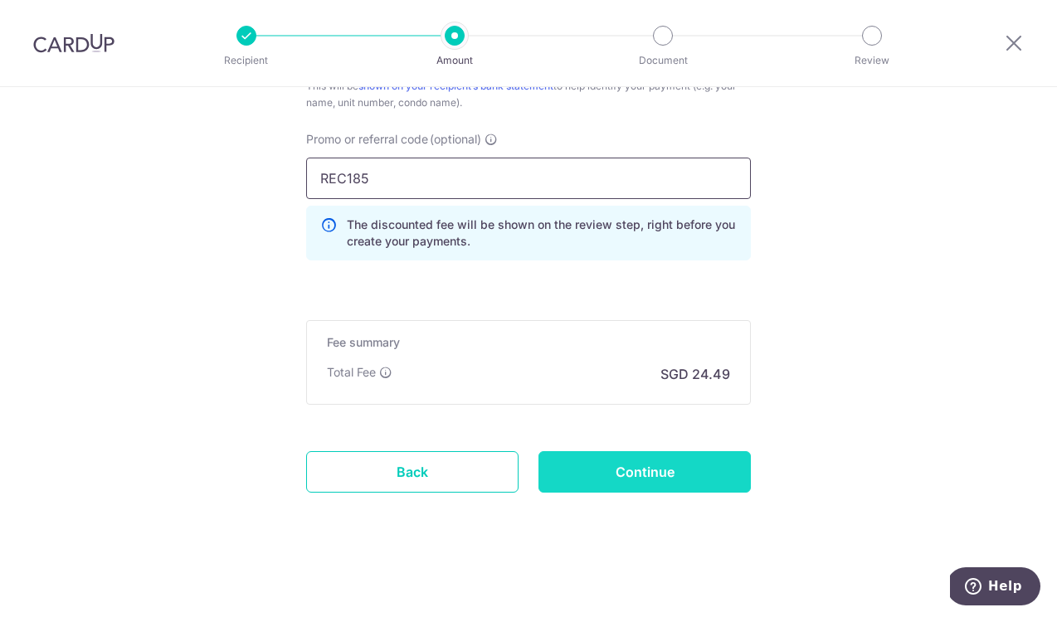
scroll to position [1130, 0]
type input "REC185"
click at [641, 464] on input "Continue" at bounding box center [645, 471] width 212 height 41
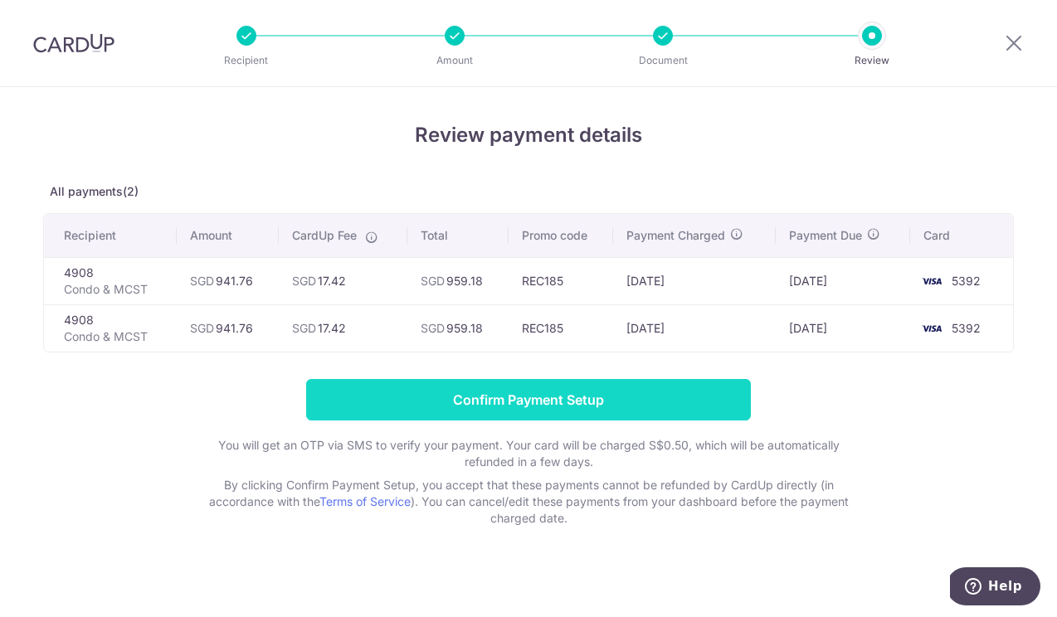
click at [580, 414] on input "Confirm Payment Setup" at bounding box center [528, 399] width 445 height 41
